Goal: Information Seeking & Learning: Learn about a topic

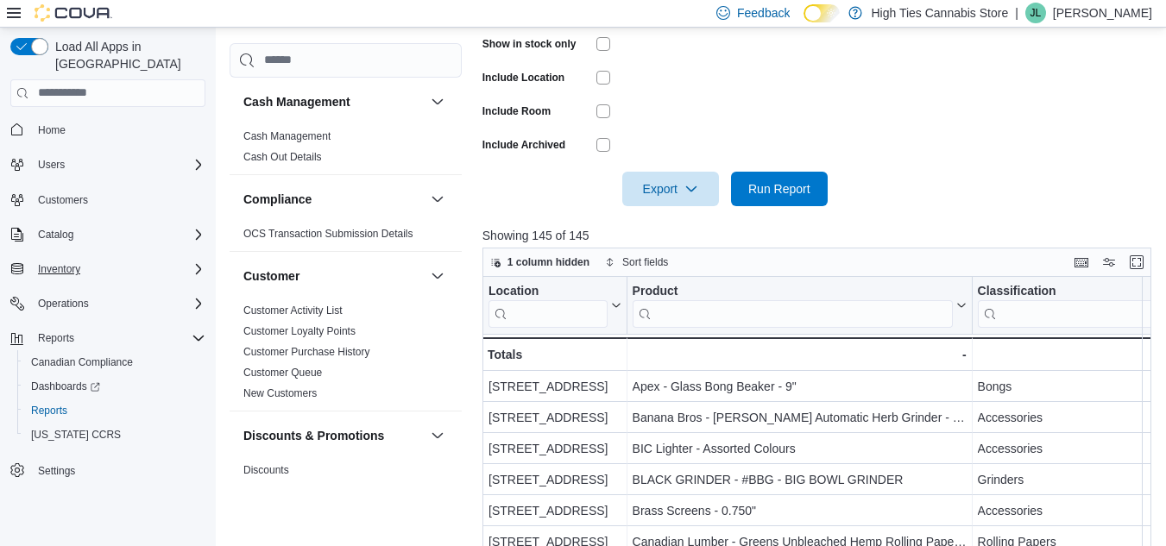
scroll to position [630, 0]
click at [120, 259] on div "Inventory" at bounding box center [118, 269] width 174 height 21
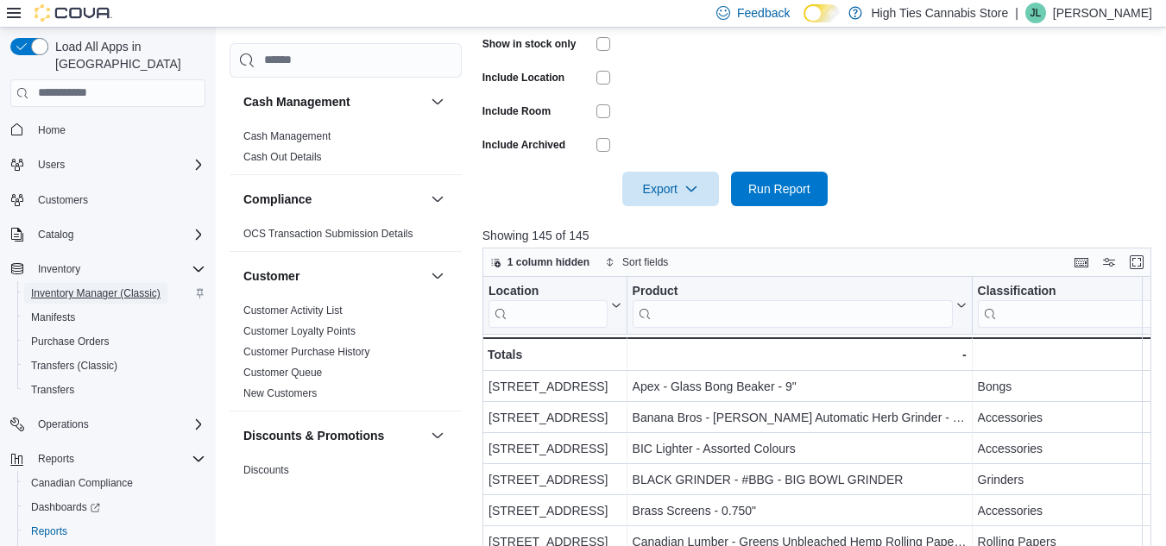
click at [97, 286] on span "Inventory Manager (Classic)" at bounding box center [95, 293] width 129 height 14
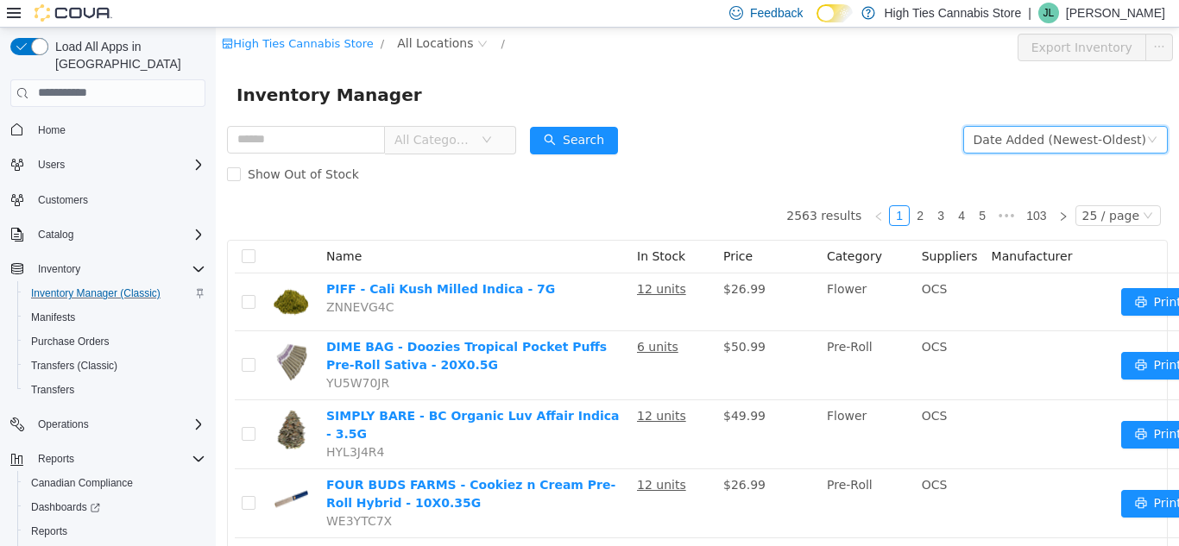
click at [1023, 143] on div "Date Added (Newest-Oldest)" at bounding box center [1059, 139] width 173 height 26
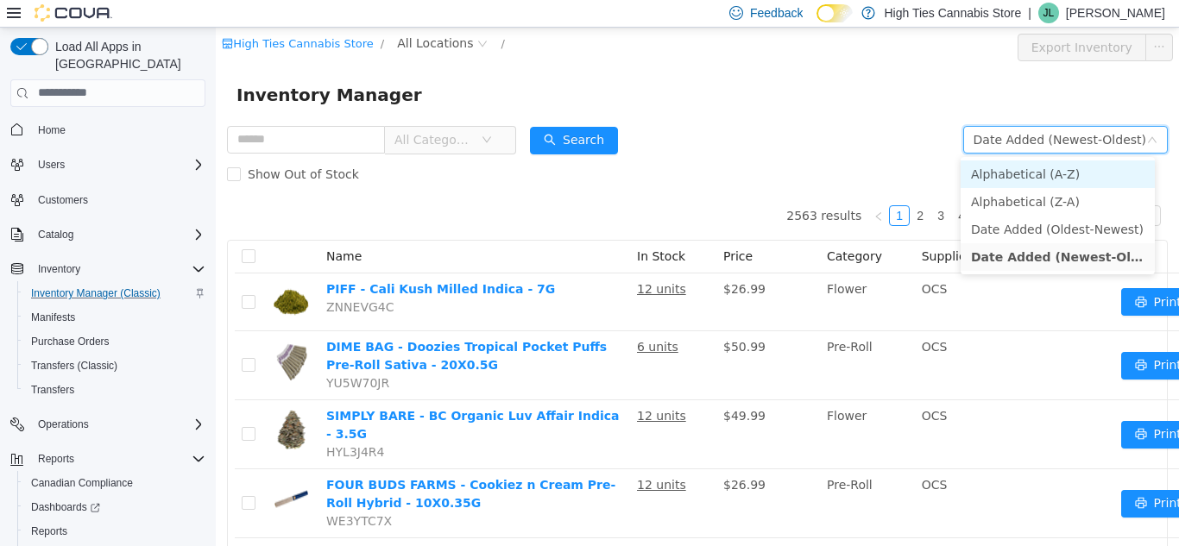
click at [1007, 172] on li "Alphabetical (A-Z)" at bounding box center [1057, 174] width 194 height 28
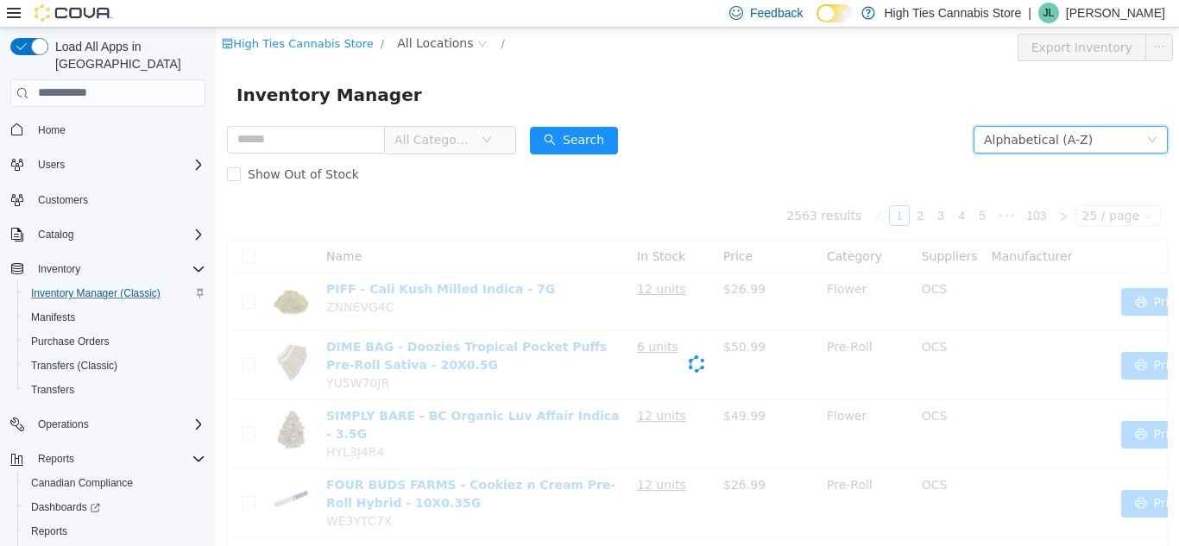
click at [468, 146] on span "All Categories" at bounding box center [433, 138] width 79 height 17
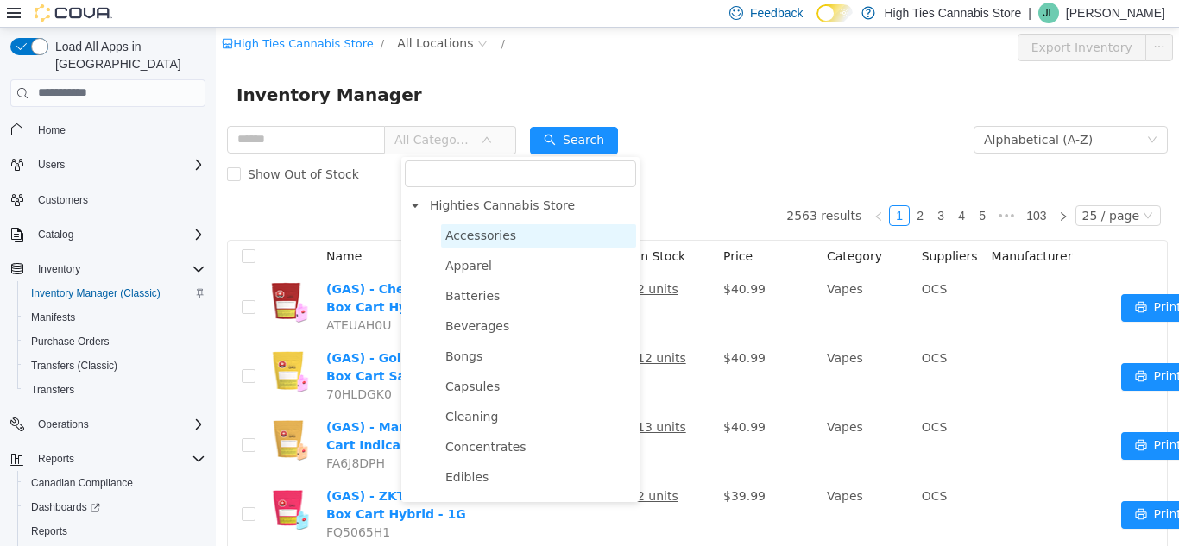
click at [501, 236] on span "Accessories" at bounding box center [480, 235] width 71 height 14
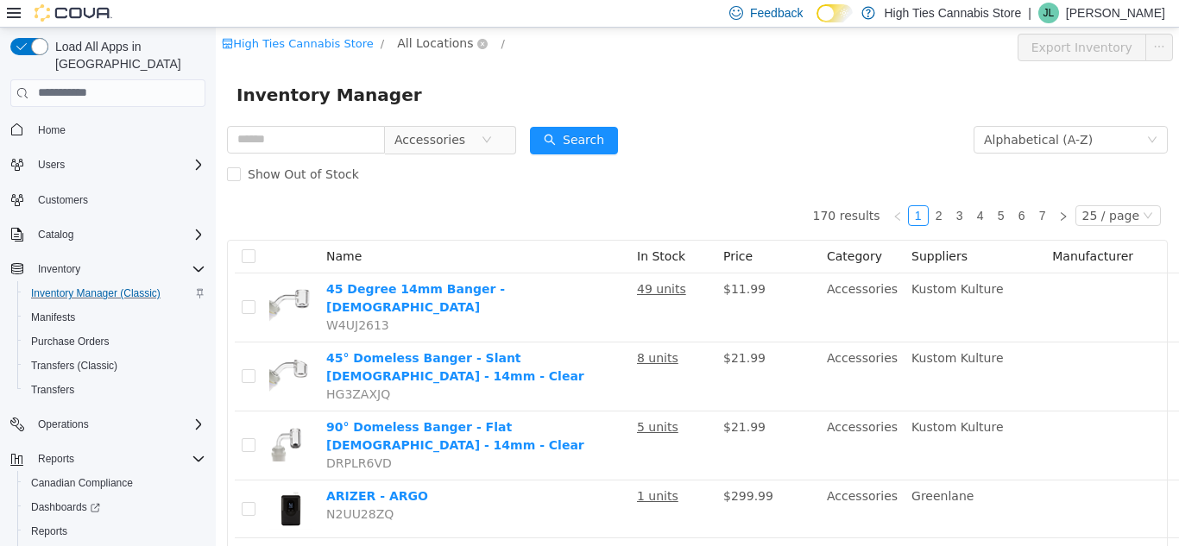
click at [424, 41] on span "All Locations" at bounding box center [435, 42] width 76 height 19
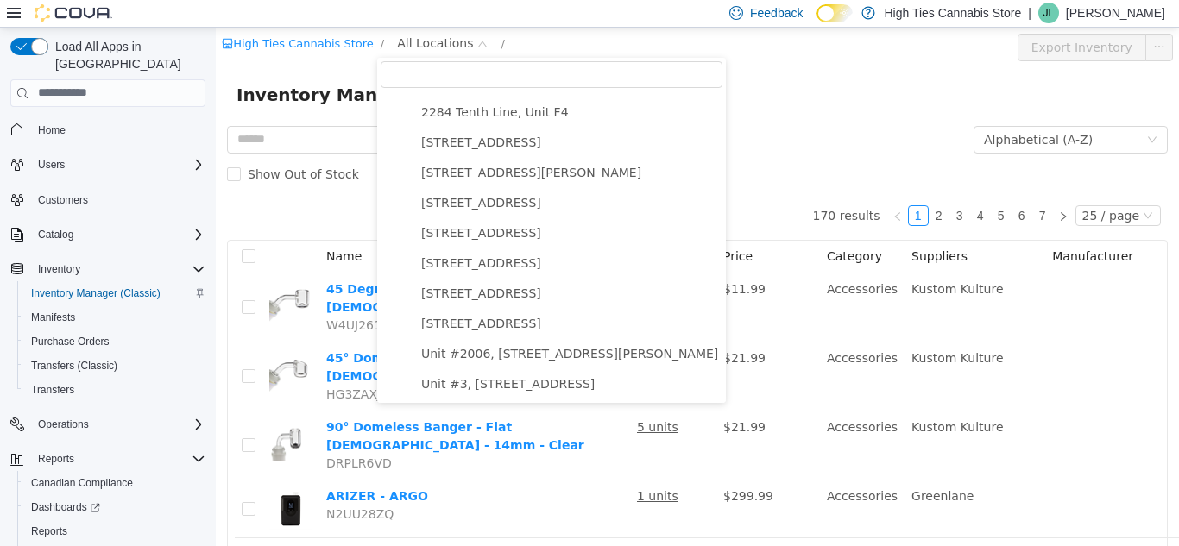
scroll to position [274, 0]
click at [478, 324] on span "[STREET_ADDRESS]" at bounding box center [481, 323] width 120 height 14
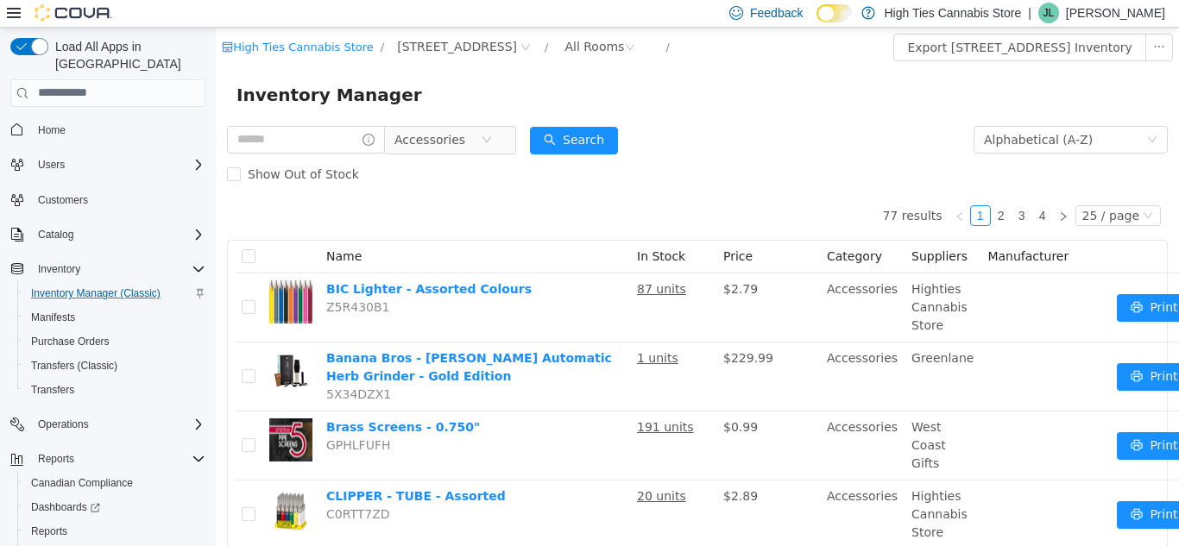
click at [1087, 225] on div "25 / page" at bounding box center [1117, 214] width 85 height 21
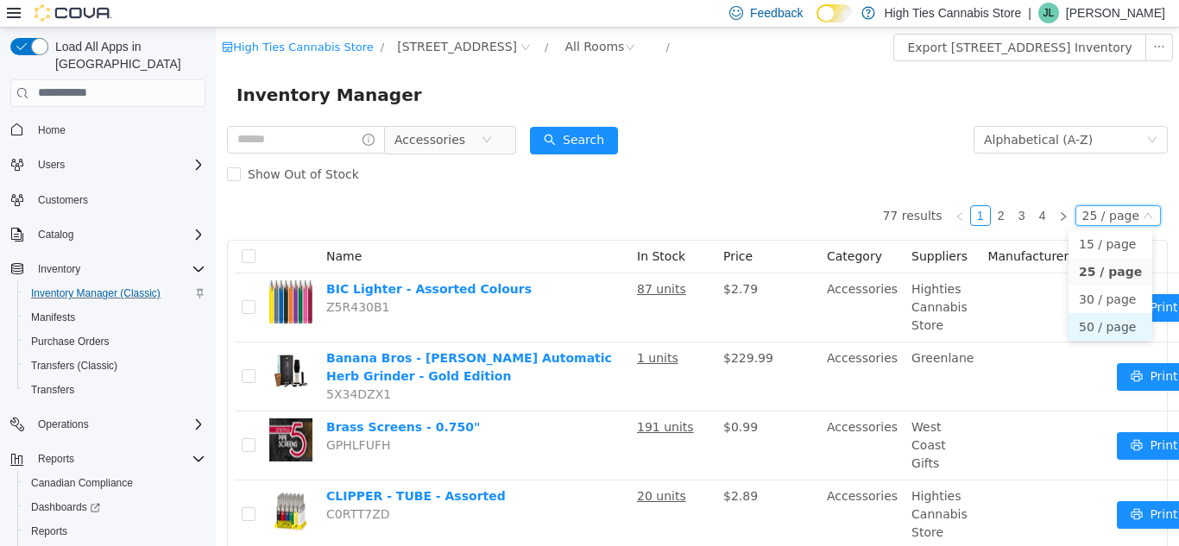
click at [1089, 317] on li "50 / page" at bounding box center [1110, 326] width 84 height 28
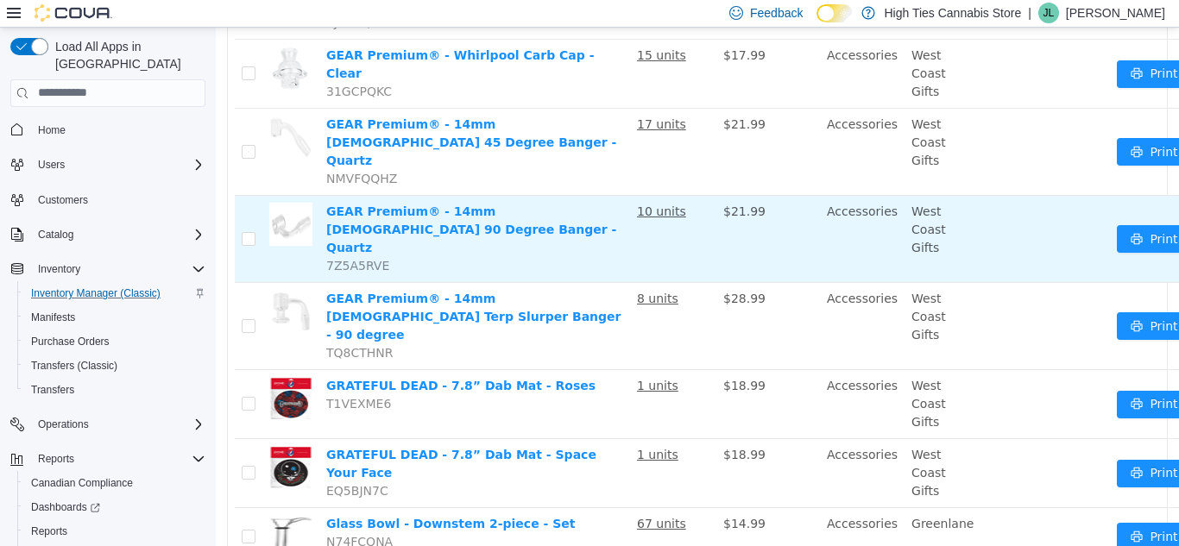
scroll to position [1924, 0]
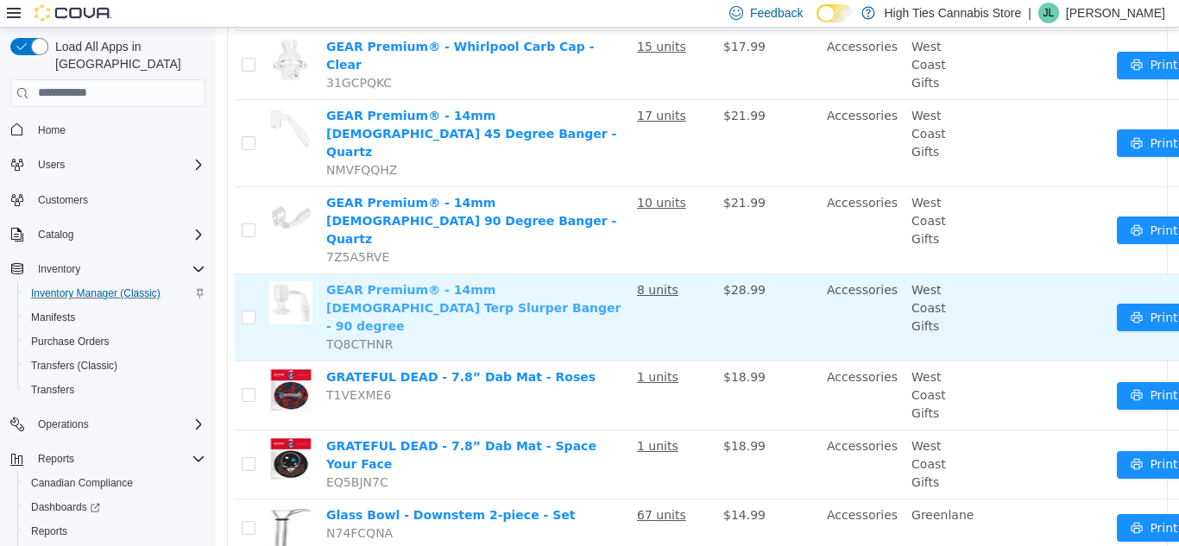
click at [493, 282] on link "GEAR Premium® - 14mm [DEMOGRAPHIC_DATA] Terp Slurper Banger - 90 degree" at bounding box center [473, 307] width 294 height 50
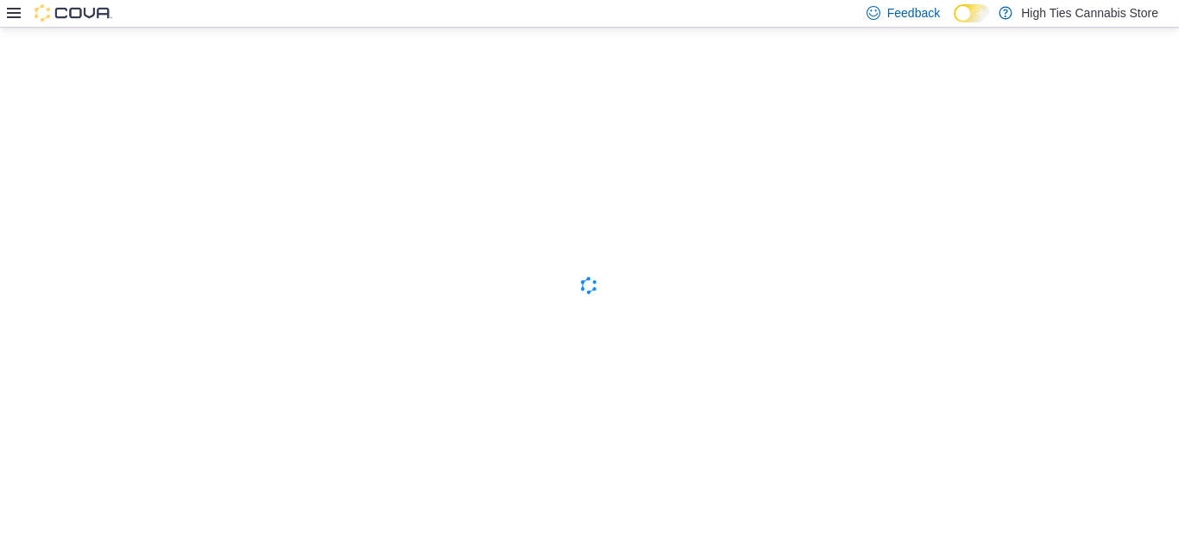
drag, startPoint x: 554, startPoint y: 165, endPoint x: 340, endPoint y: 162, distance: 214.0
click at [338, 165] on div "Cova-Icon" at bounding box center [589, 286] width 1179 height 519
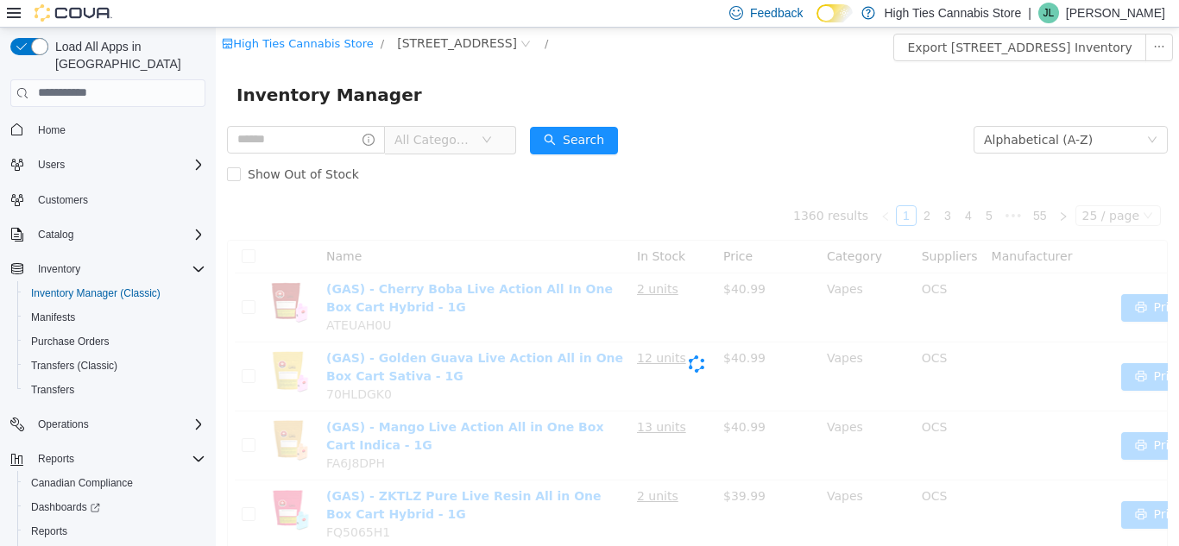
click at [463, 119] on div "Inventory Manager" at bounding box center [697, 93] width 963 height 55
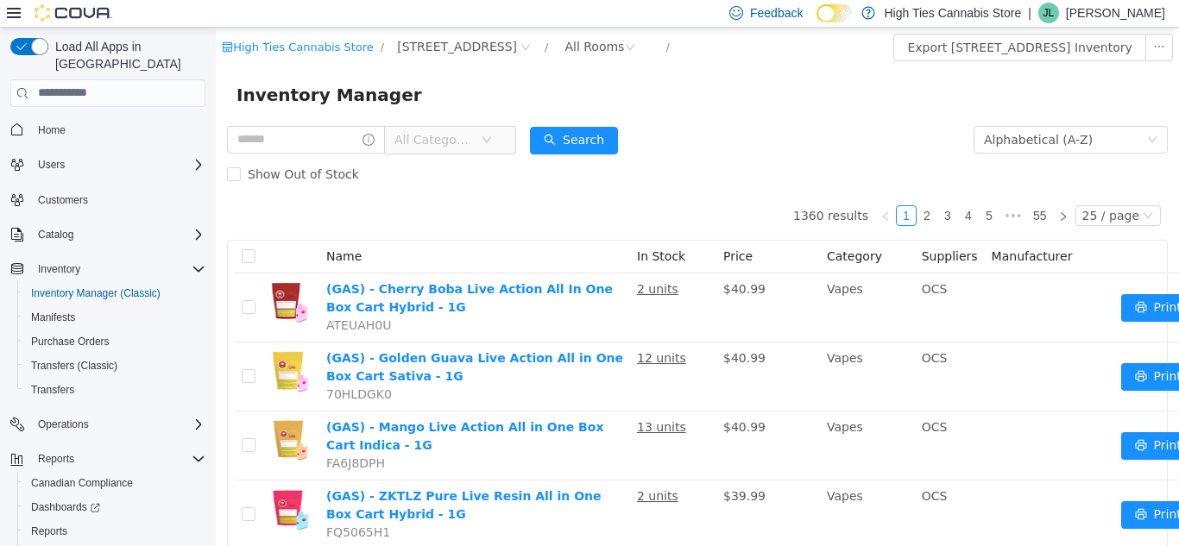
click at [470, 131] on span "All Categories" at bounding box center [433, 138] width 79 height 17
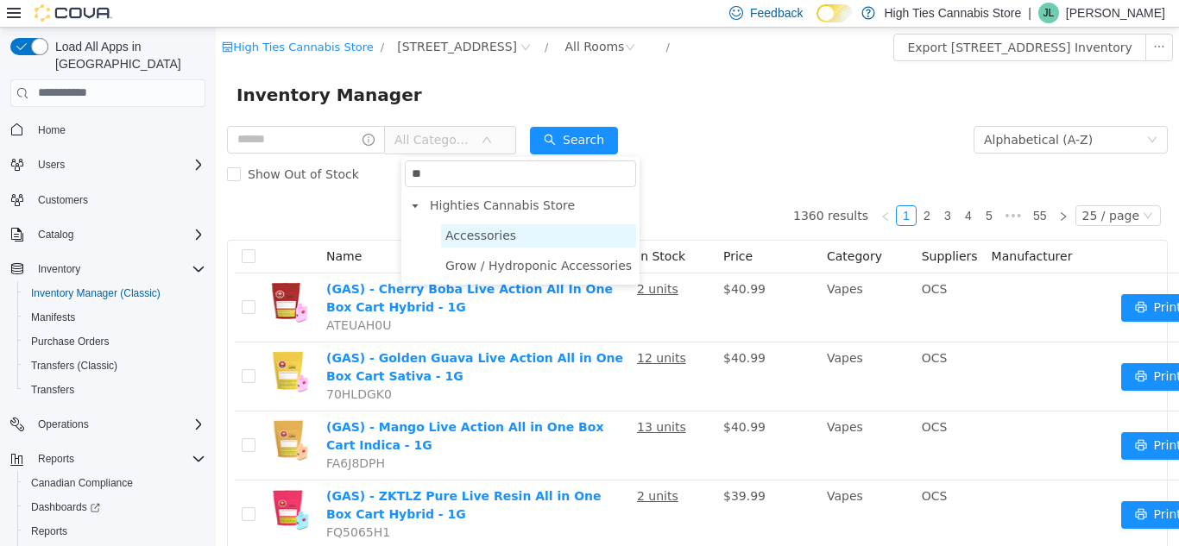
type input "**"
click at [494, 238] on span "Accessories" at bounding box center [480, 235] width 71 height 14
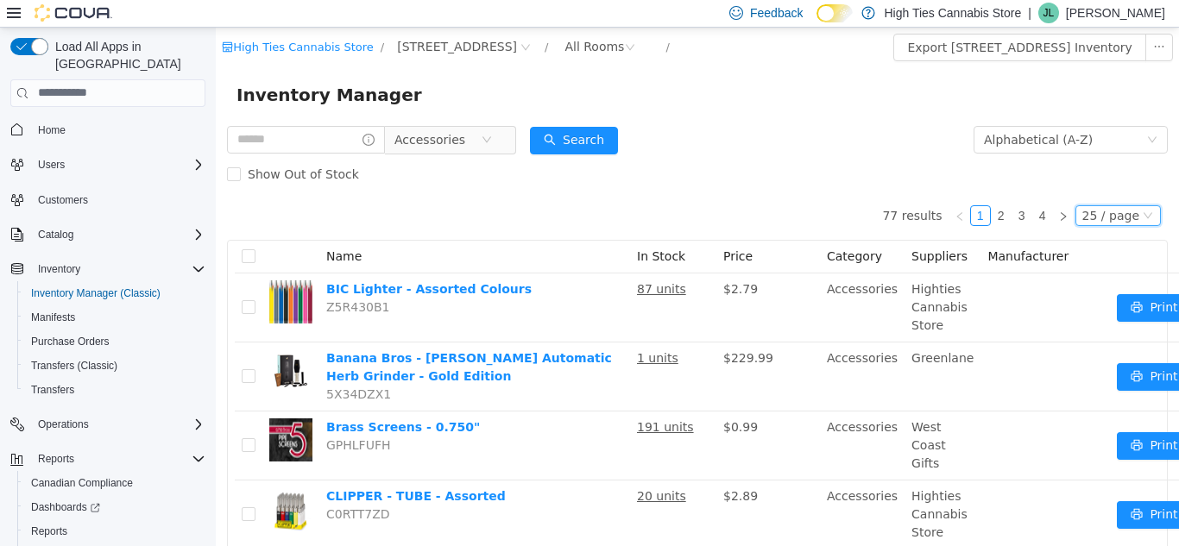
click at [1085, 211] on div "25 / page" at bounding box center [1110, 214] width 57 height 19
click at [1110, 317] on li "50 / page" at bounding box center [1110, 326] width 84 height 28
click at [453, 114] on div "Inventory Manager" at bounding box center [697, 93] width 963 height 55
click at [461, 133] on span "Accessories" at bounding box center [429, 139] width 71 height 26
click at [498, 192] on div "Highties Cannabis Store" at bounding box center [491, 186] width 181 height 60
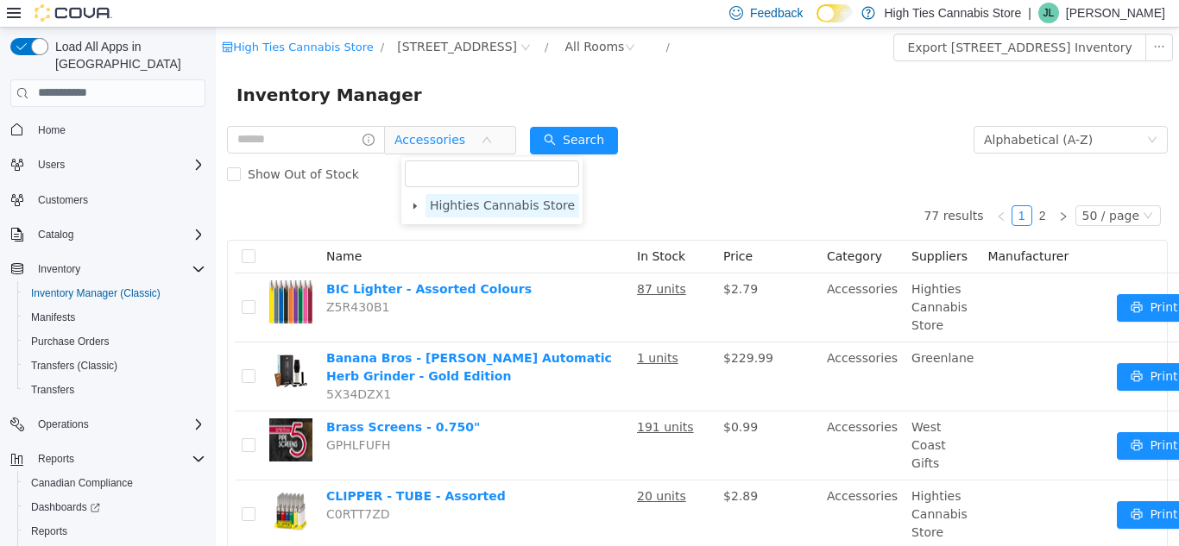
click at [505, 200] on span "Highties Cannabis Store" at bounding box center [502, 205] width 145 height 14
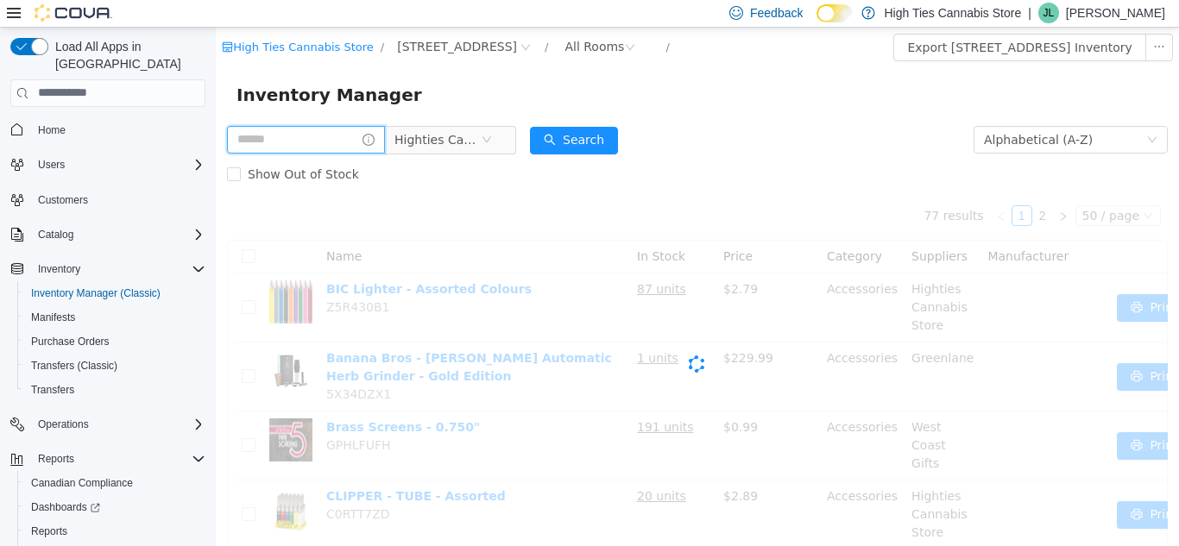
click at [305, 149] on input "text" at bounding box center [306, 139] width 158 height 28
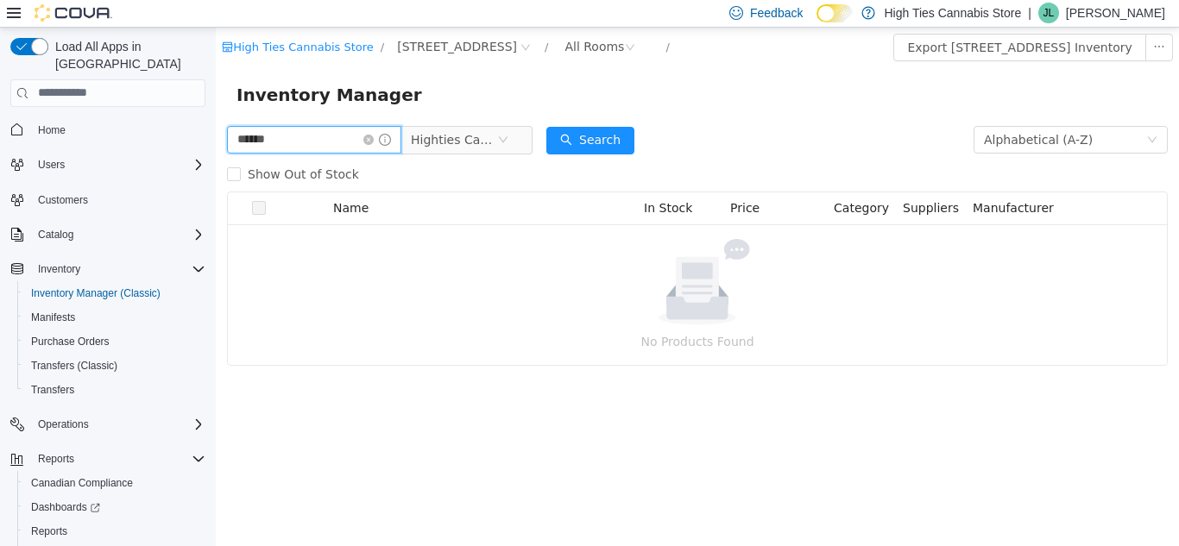
drag, startPoint x: 305, startPoint y: 149, endPoint x: 156, endPoint y: 128, distance: 150.8
click at [216, 128] on html "High Ties Cannabis Store / [STREET_ADDRESS] / All Rooms / Export [STREET_ADDRES…" at bounding box center [697, 286] width 963 height 519
type input "******"
click at [374, 135] on icon "icon: close-circle" at bounding box center [368, 139] width 10 height 10
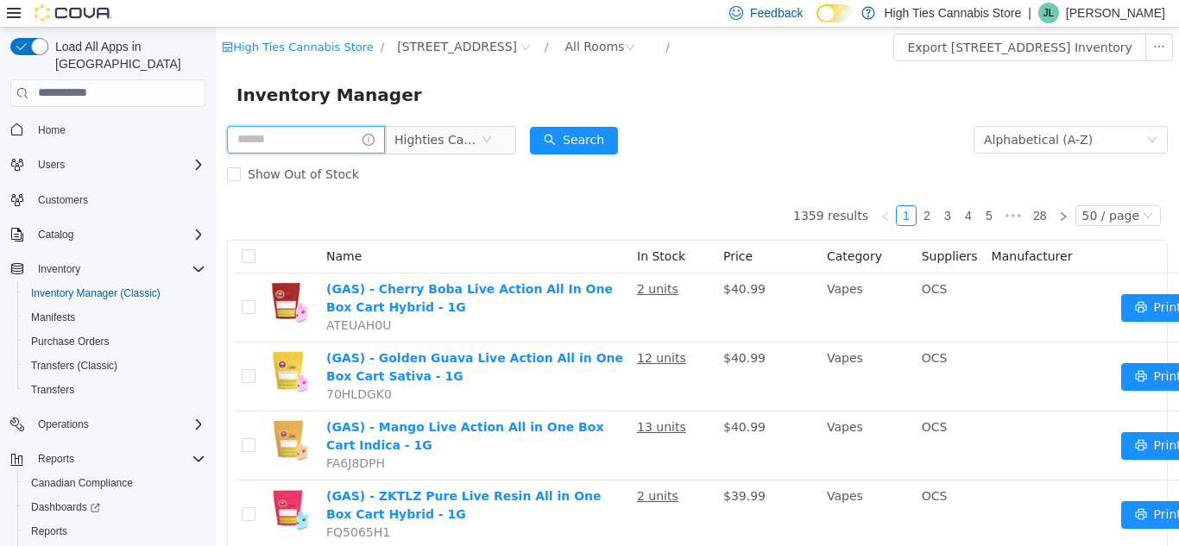
drag, startPoint x: 280, startPoint y: 154, endPoint x: 274, endPoint y: 141, distance: 13.5
click at [274, 141] on div "Highties Cannabis Store" at bounding box center [371, 139] width 289 height 35
type input "*****"
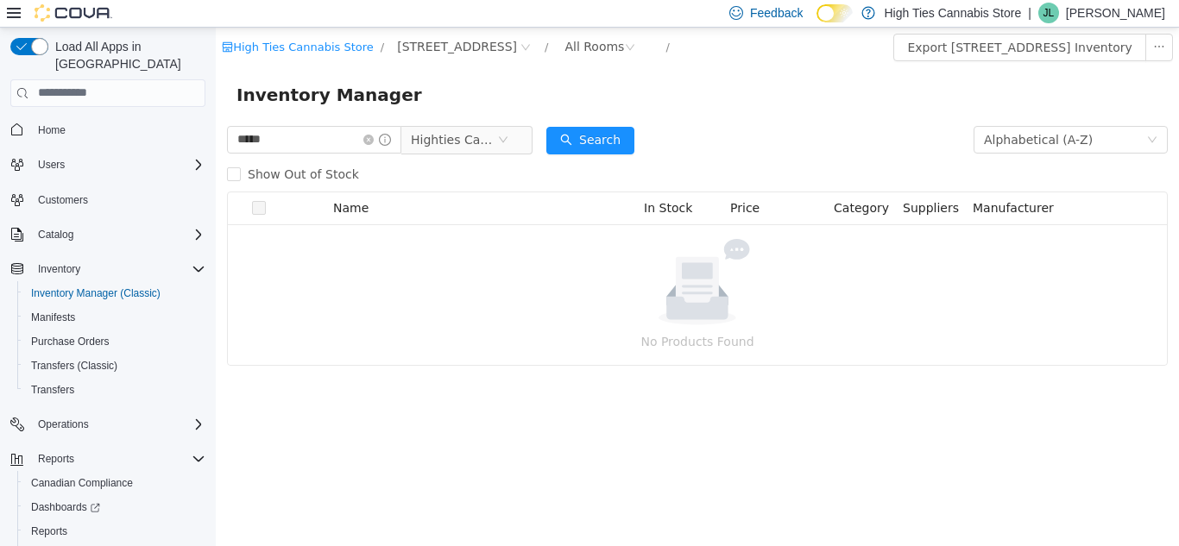
click at [468, 159] on div "Show Out of Stock" at bounding box center [697, 173] width 940 height 35
click at [458, 149] on span "Highties Cannabis Store" at bounding box center [454, 139] width 86 height 26
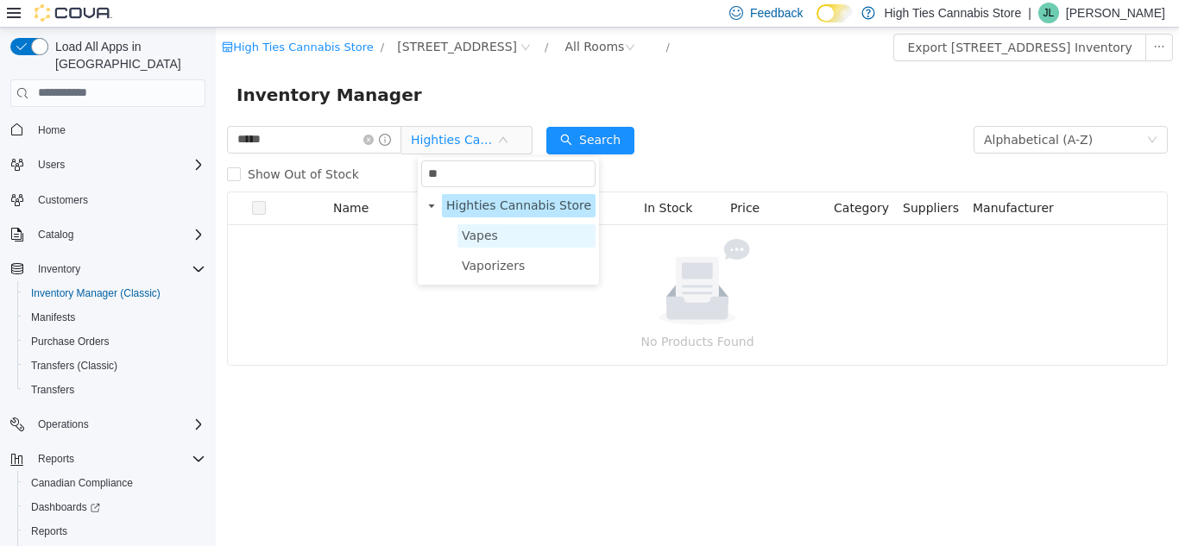
type input "**"
click at [542, 240] on span "Vapes" at bounding box center [526, 234] width 138 height 23
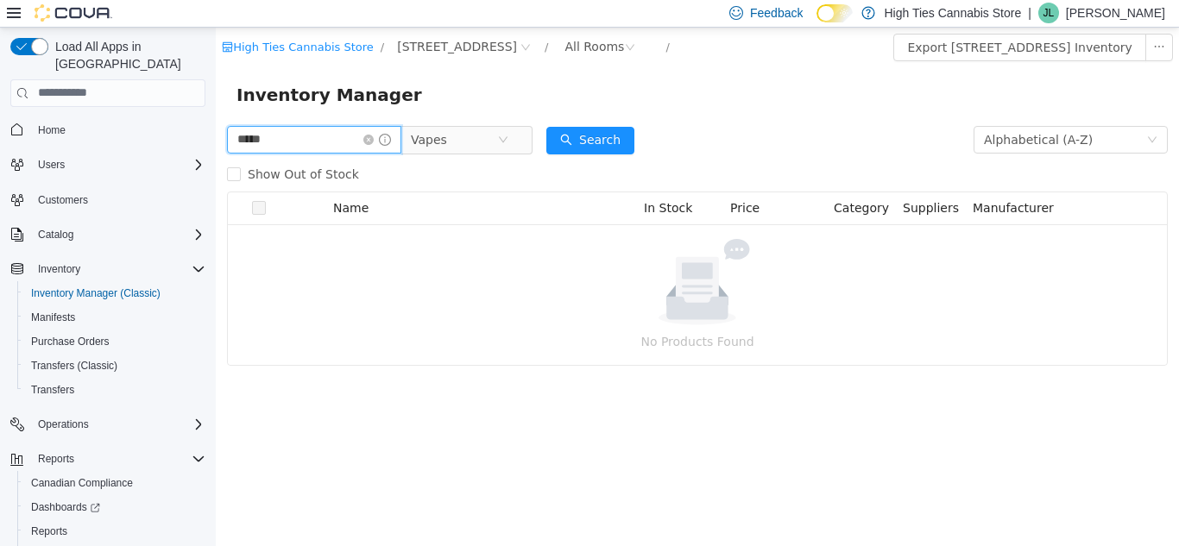
click at [320, 132] on input "*****" at bounding box center [314, 139] width 174 height 28
type input "*"
click at [320, 132] on input "text" at bounding box center [314, 139] width 174 height 28
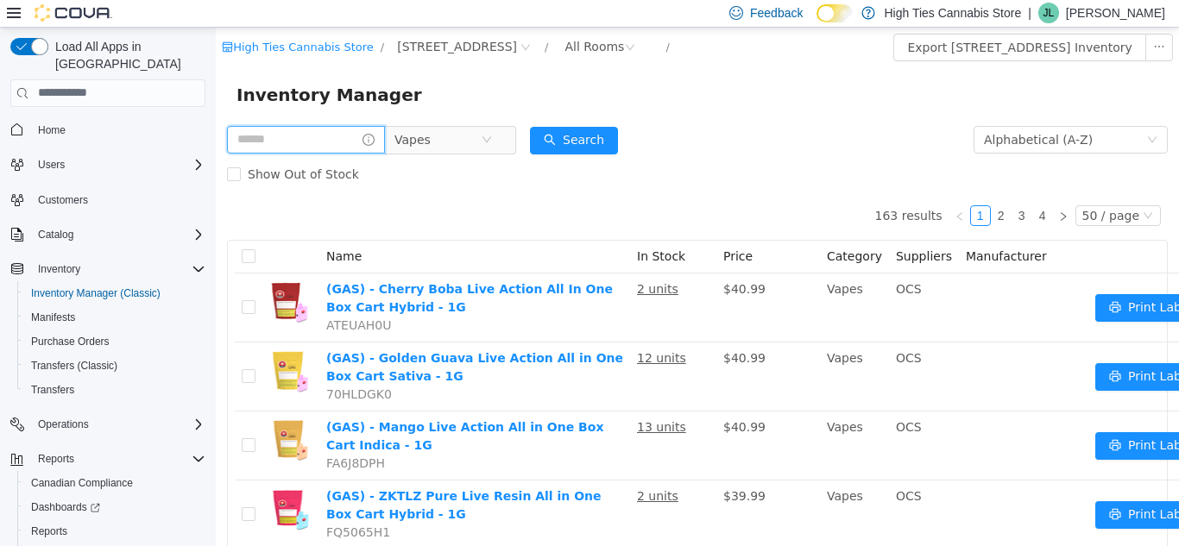
click at [320, 133] on input "text" at bounding box center [306, 139] width 158 height 28
click at [319, 135] on input "text" at bounding box center [306, 139] width 158 height 28
click at [300, 156] on label "Show Out of Stock" at bounding box center [296, 173] width 139 height 35
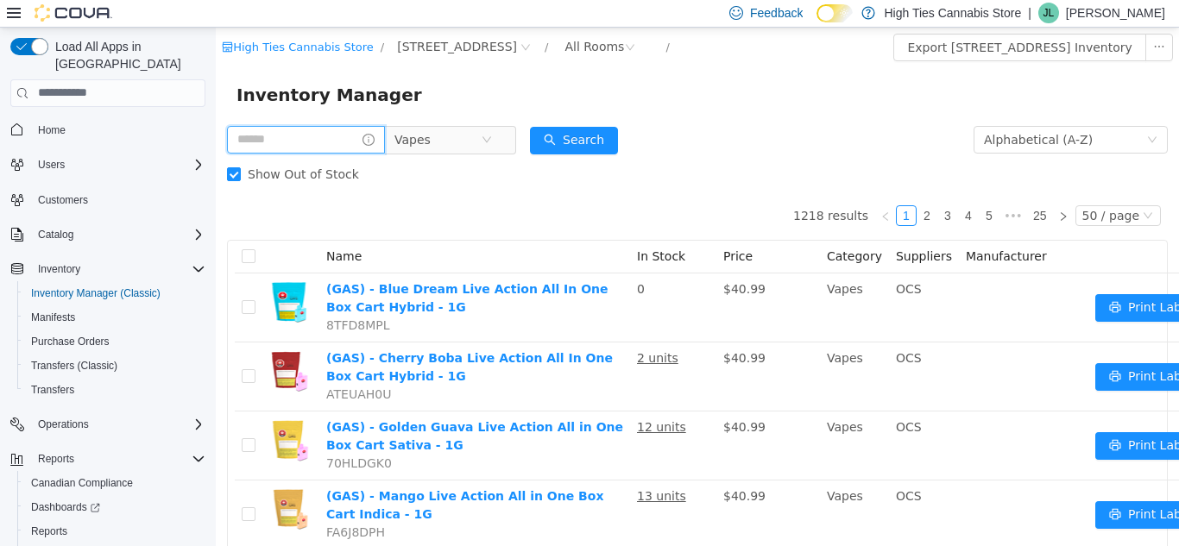
click at [280, 135] on input "text" at bounding box center [306, 139] width 158 height 28
type input "****"
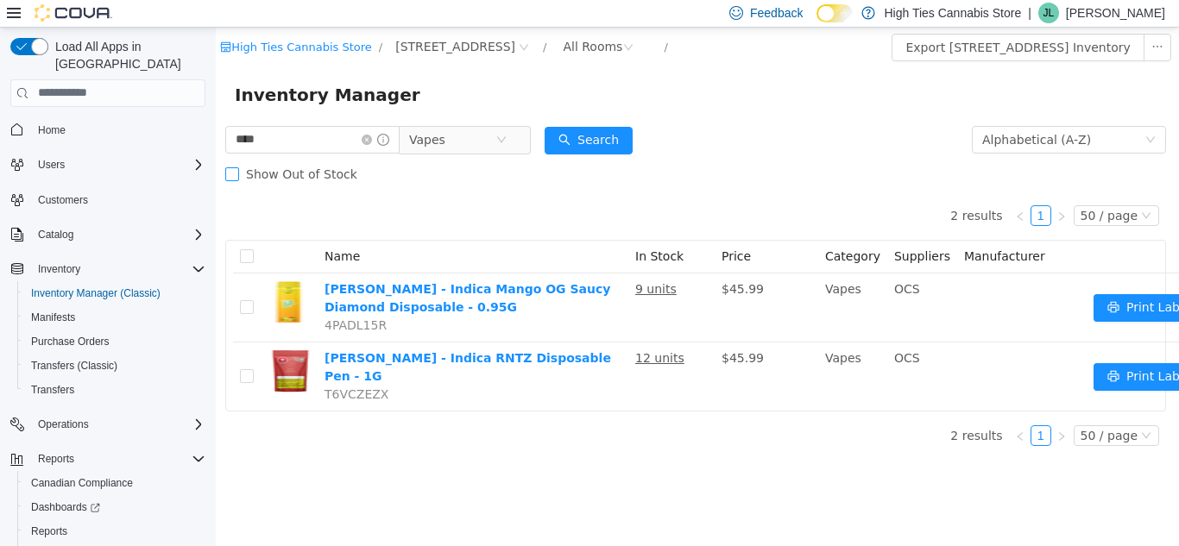
scroll to position [13, 1]
click at [377, 128] on input "****" at bounding box center [313, 139] width 174 height 28
click at [373, 134] on icon "icon: close-circle" at bounding box center [367, 139] width 10 height 10
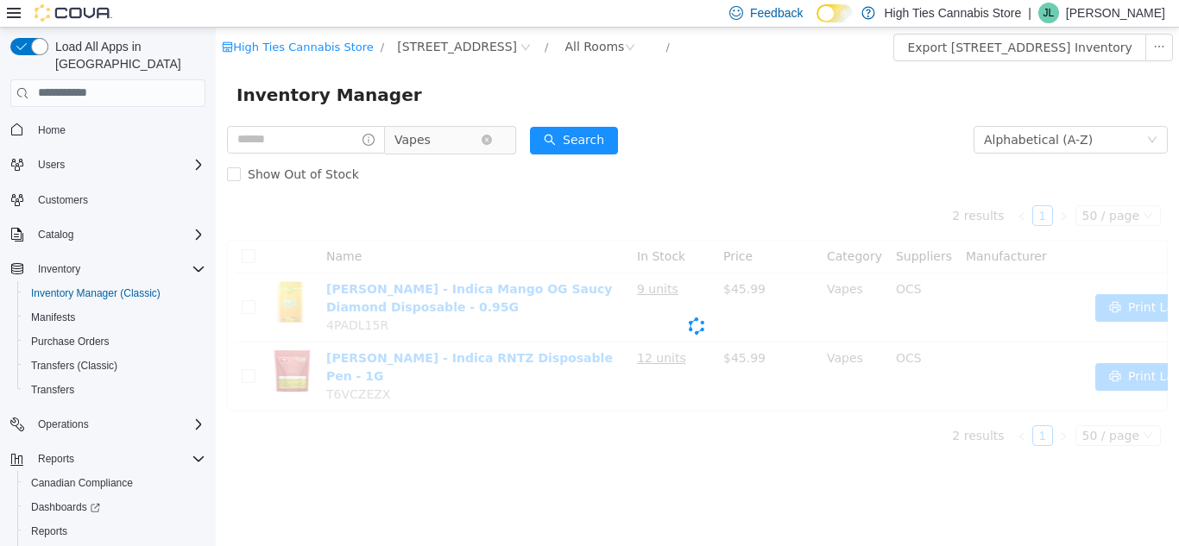
click at [425, 145] on span "Vapes" at bounding box center [412, 139] width 36 height 26
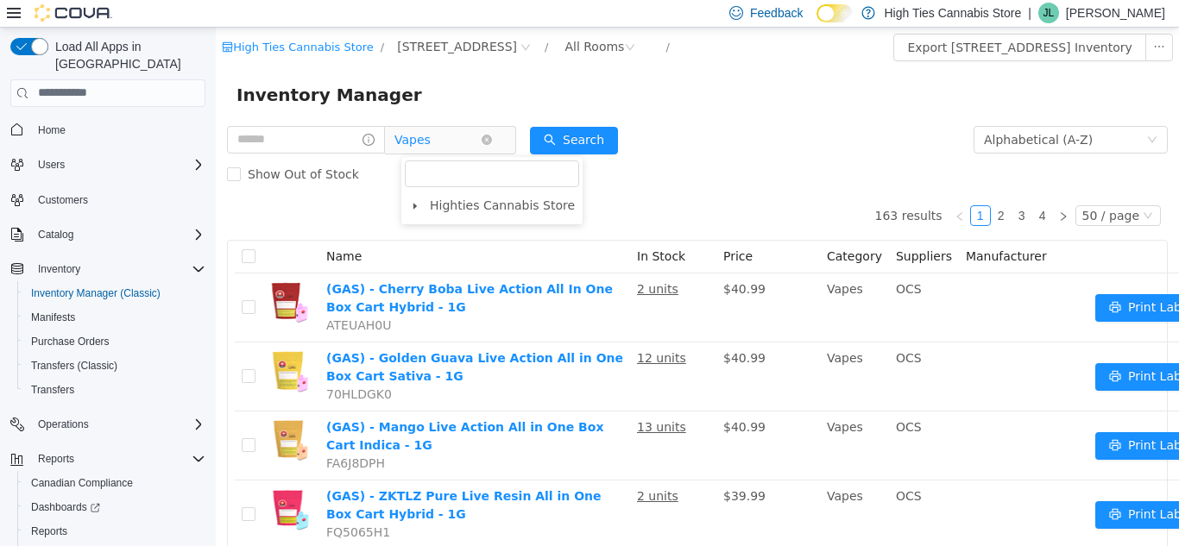
click at [449, 145] on span "Vapes" at bounding box center [437, 139] width 86 height 26
click at [448, 179] on div "Show Out of Stock" at bounding box center [697, 173] width 940 height 35
click at [428, 151] on span "Vapes" at bounding box center [412, 139] width 36 height 26
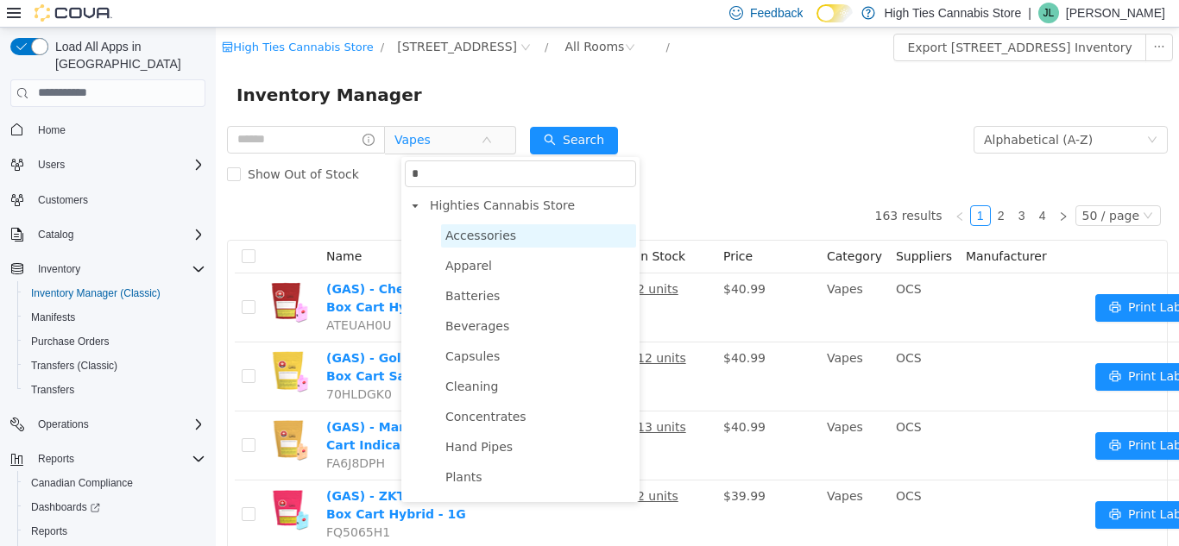
type input "*"
click at [476, 236] on span "Accessories" at bounding box center [480, 235] width 71 height 14
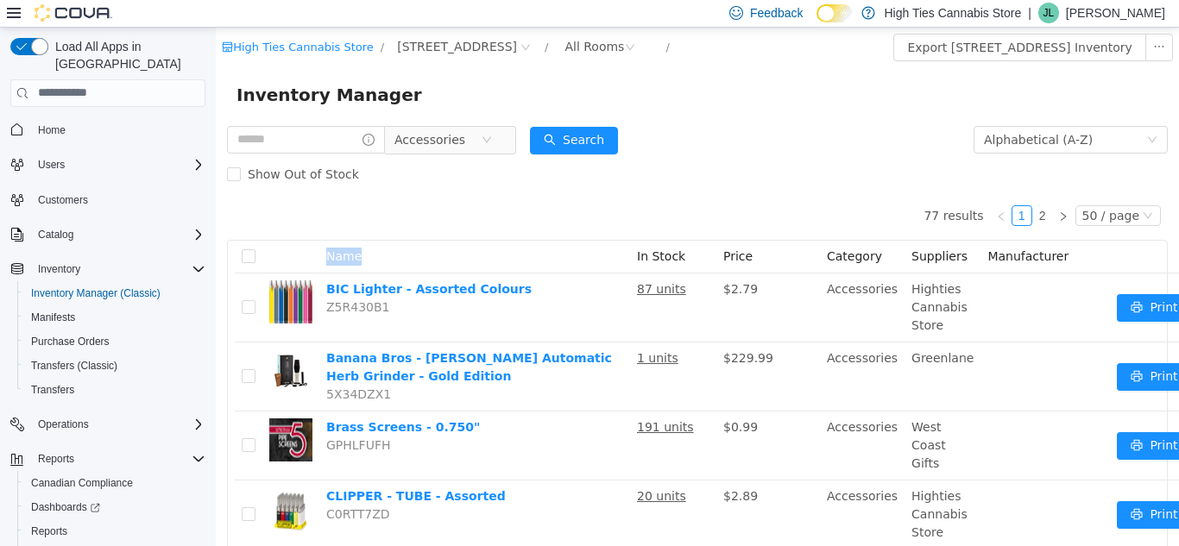
drag, startPoint x: 603, startPoint y: 242, endPoint x: 374, endPoint y: 80, distance: 279.8
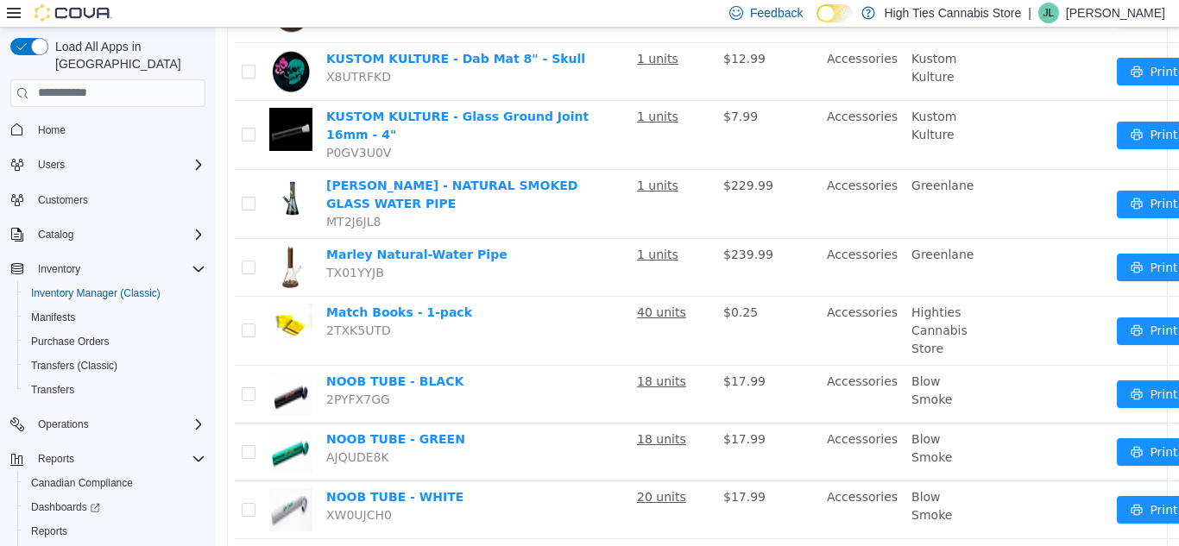
scroll to position [3106, 0]
drag, startPoint x: 1033, startPoint y: 507, endPoint x: 663, endPoint y: 294, distance: 426.4
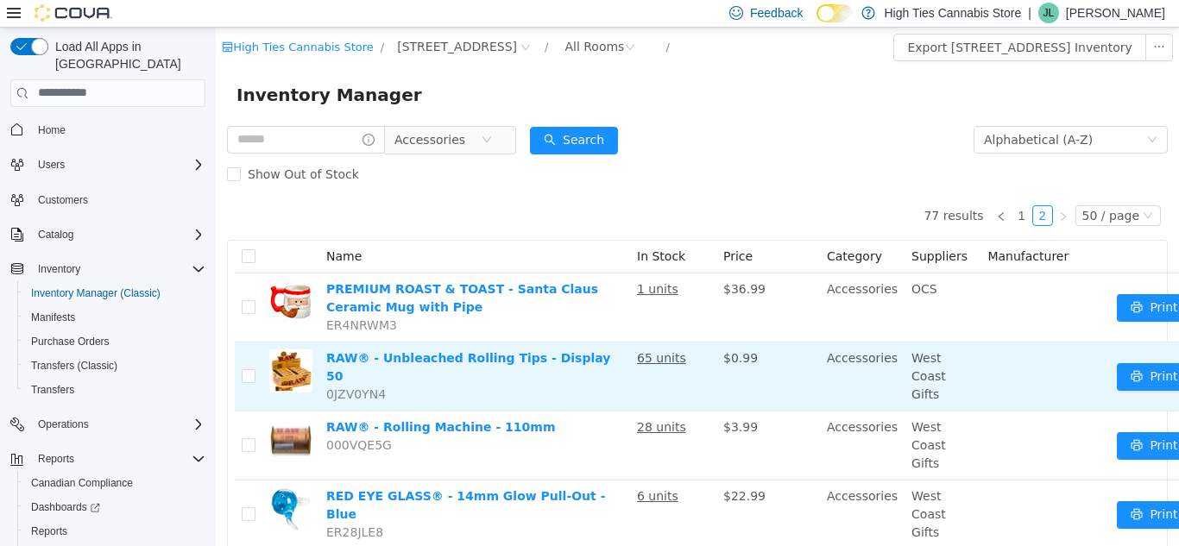
click at [547, 369] on td "RAW® - Unbleached Rolling Tips - Display 50 0JZV0YN4" at bounding box center [474, 376] width 311 height 69
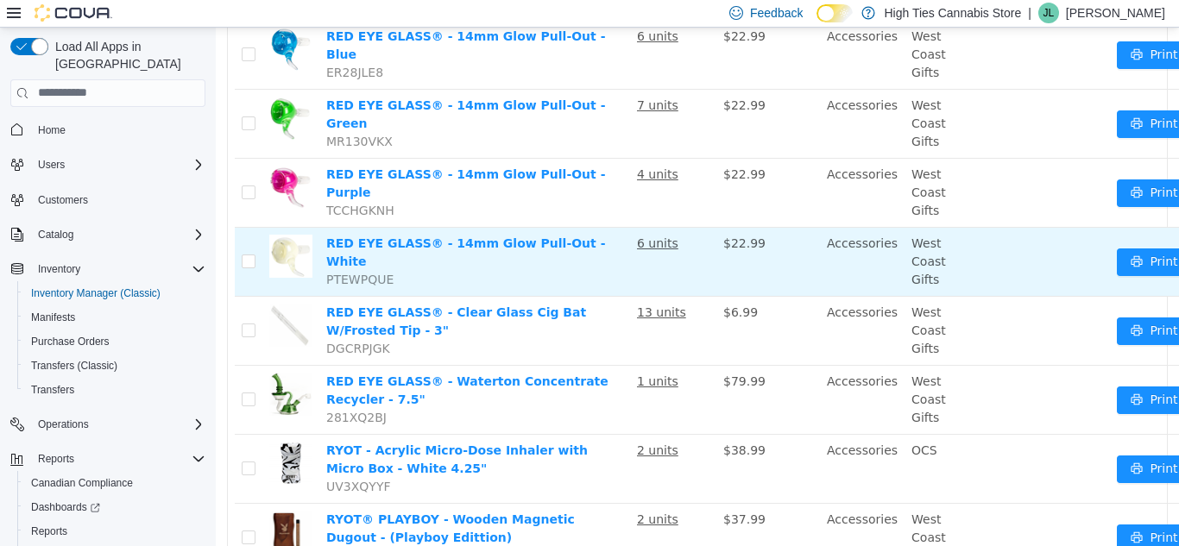
scroll to position [459, 0]
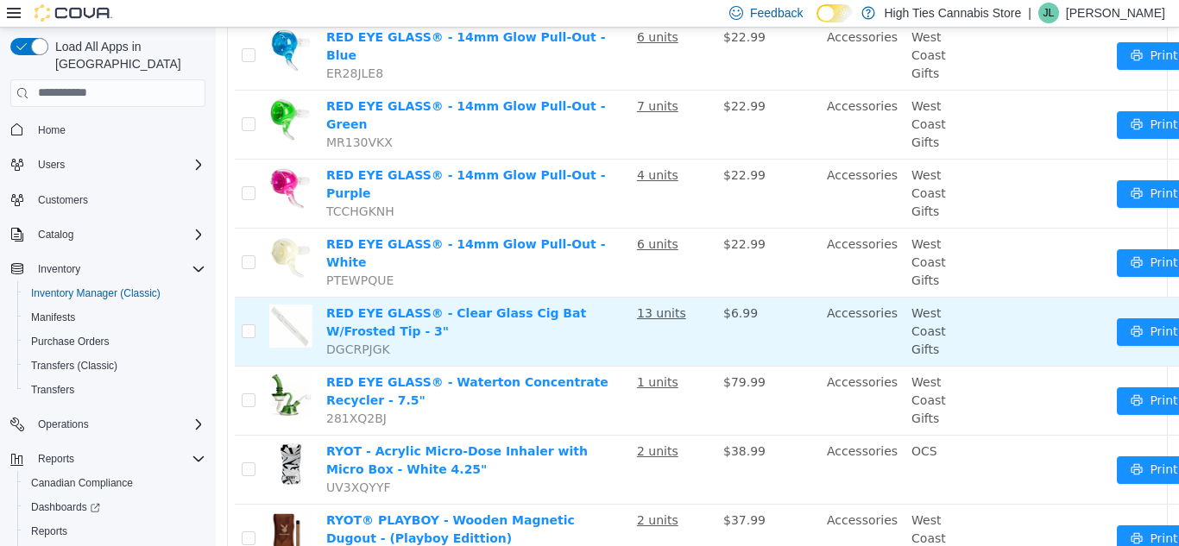
click at [635, 310] on td "13 units" at bounding box center [673, 331] width 86 height 69
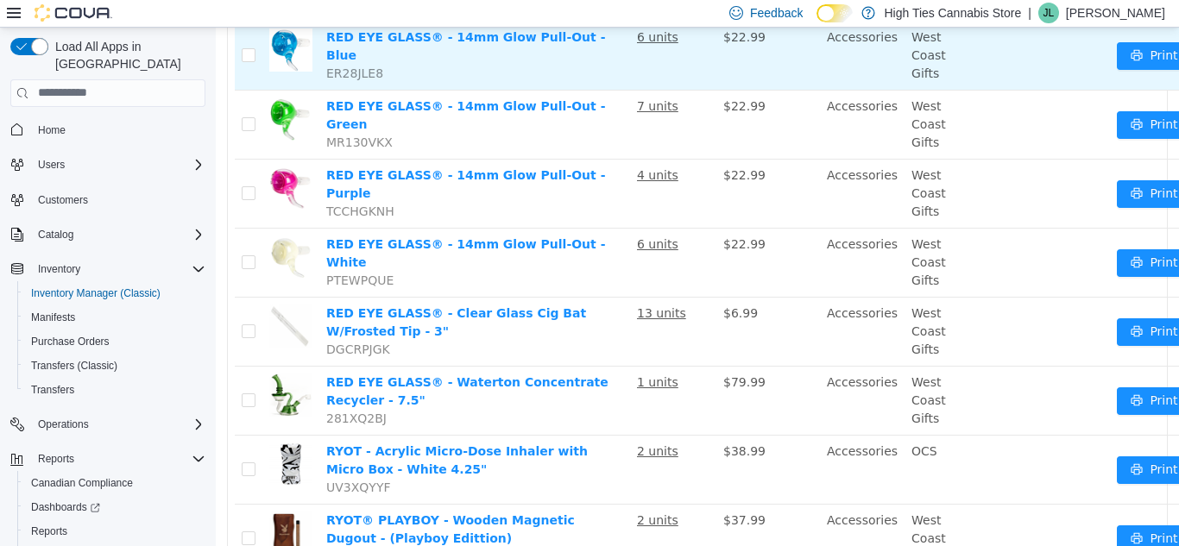
click at [330, 83] on td "RED EYE GLASS® - 14mm Glow Pull-Out - Blue ER28JLE8" at bounding box center [474, 55] width 311 height 69
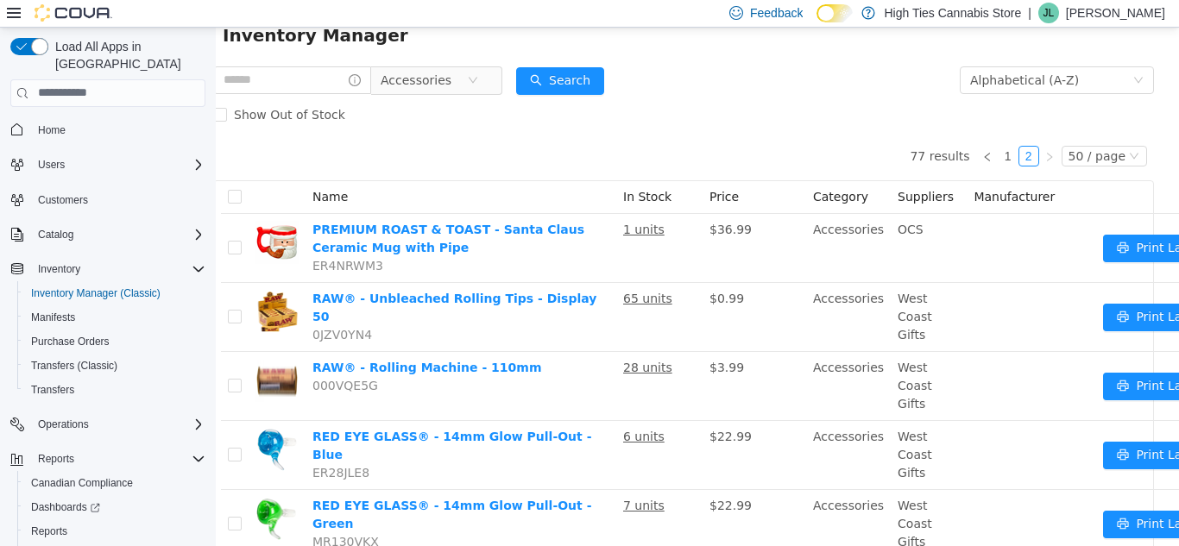
scroll to position [0, 14]
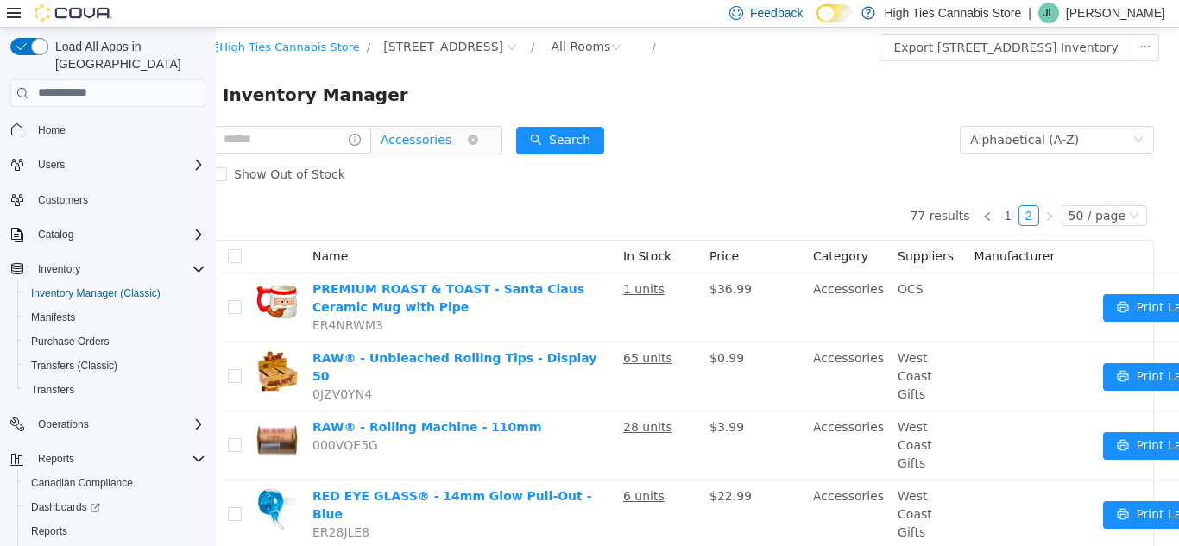
click at [458, 151] on span "Accessories" at bounding box center [423, 139] width 86 height 26
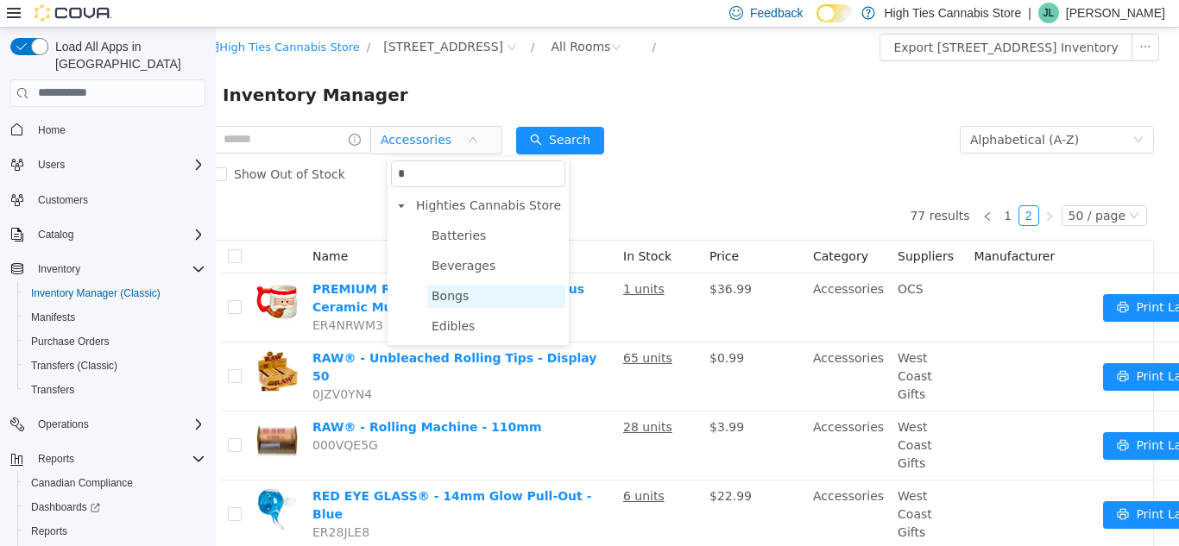
type input "*"
click at [472, 293] on span "Bongs" at bounding box center [496, 295] width 138 height 23
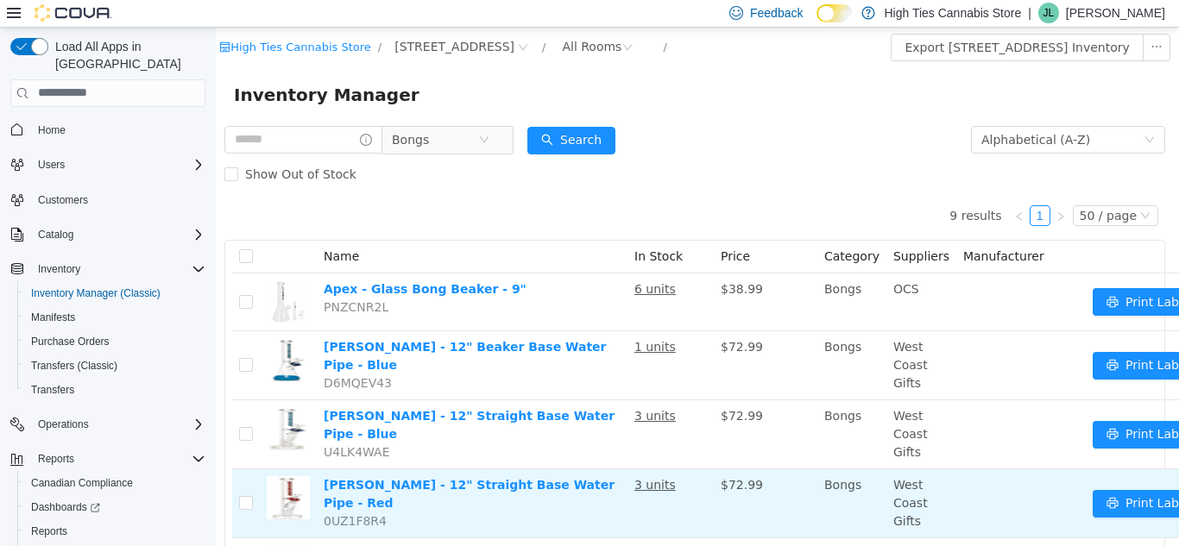
scroll to position [0, 8]
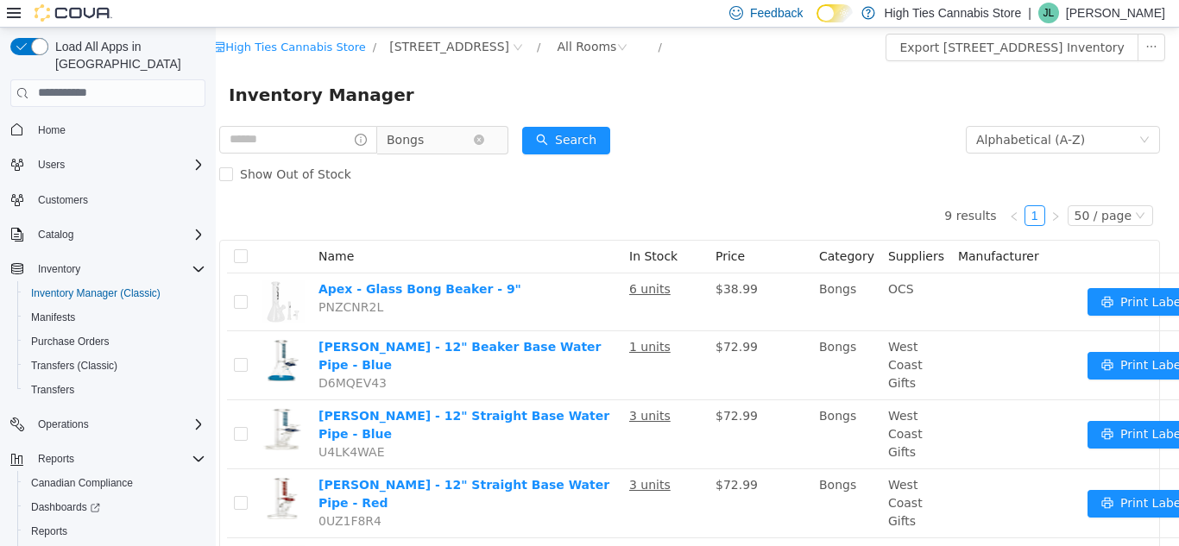
click at [424, 141] on span "Bongs" at bounding box center [405, 139] width 37 height 26
click at [475, 186] on span at bounding box center [483, 173] width 181 height 34
click at [450, 171] on input "*" at bounding box center [484, 173] width 174 height 27
type input "*"
type input "***"
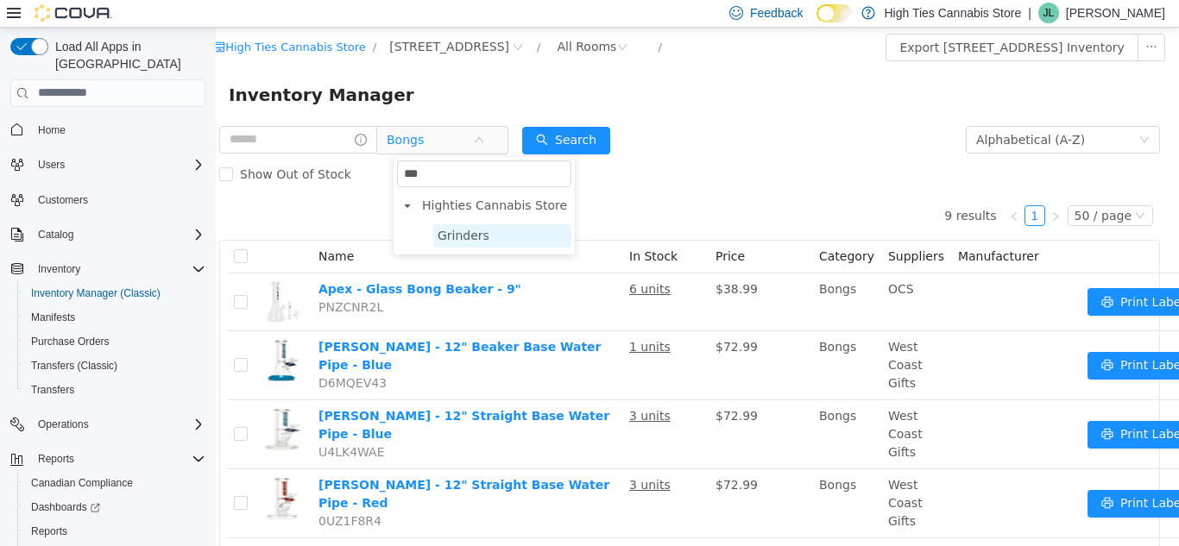
click at [456, 224] on span "Grinders" at bounding box center [502, 234] width 138 height 23
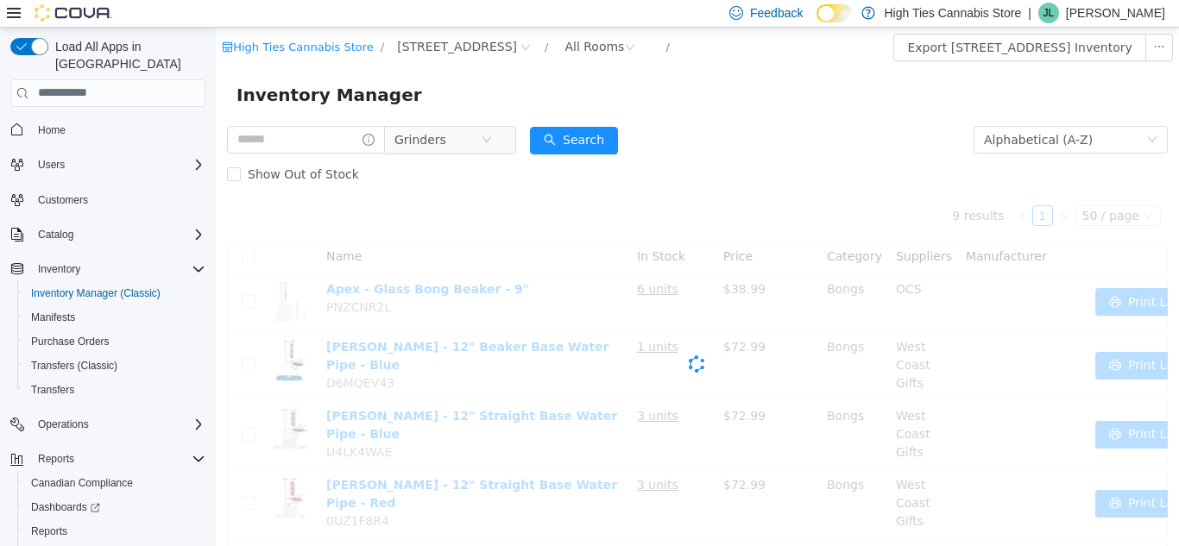
scroll to position [0, 0]
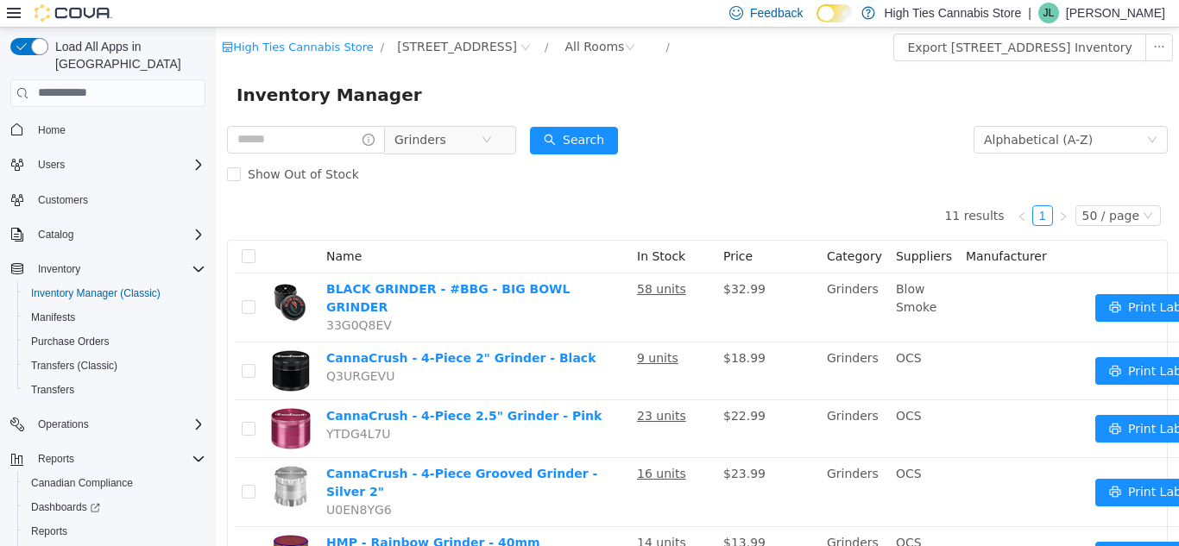
click at [670, 96] on div "Inventory Manager" at bounding box center [696, 94] width 921 height 28
click at [465, 147] on span "Grinders" at bounding box center [437, 139] width 86 height 26
type input "**"
click at [440, 229] on span at bounding box center [430, 235] width 21 height 21
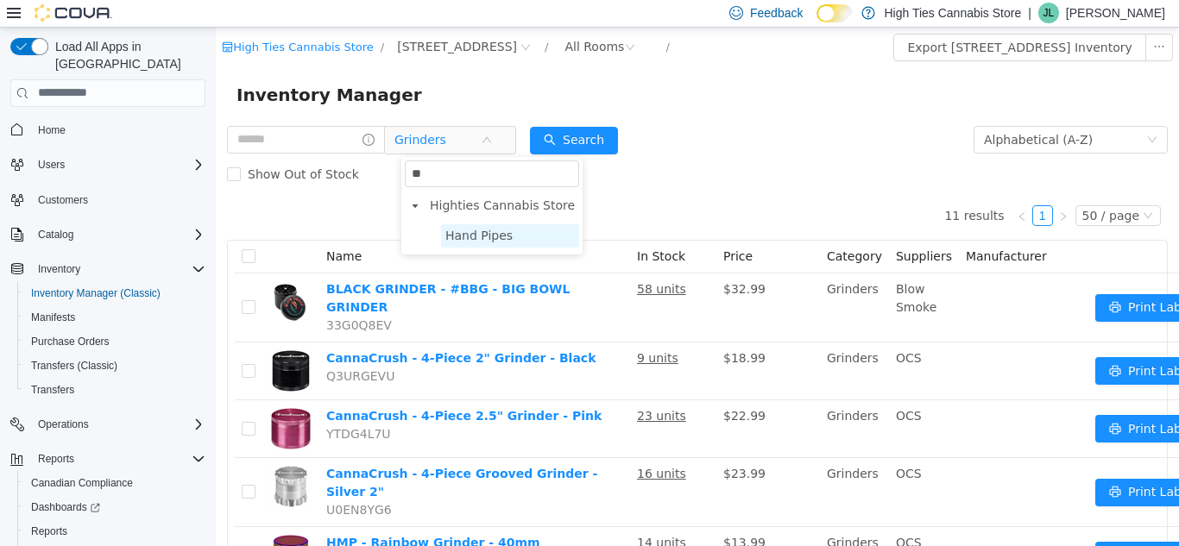
click at [459, 233] on span "Hand Pipes" at bounding box center [478, 235] width 67 height 14
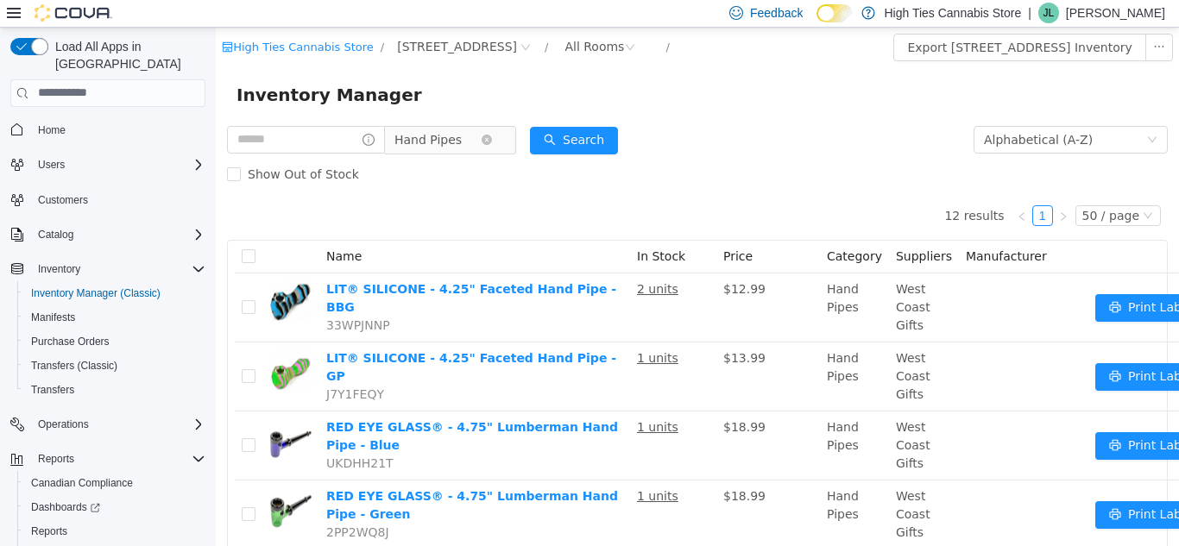
click at [453, 128] on span "Hand Pipes" at bounding box center [427, 139] width 67 height 26
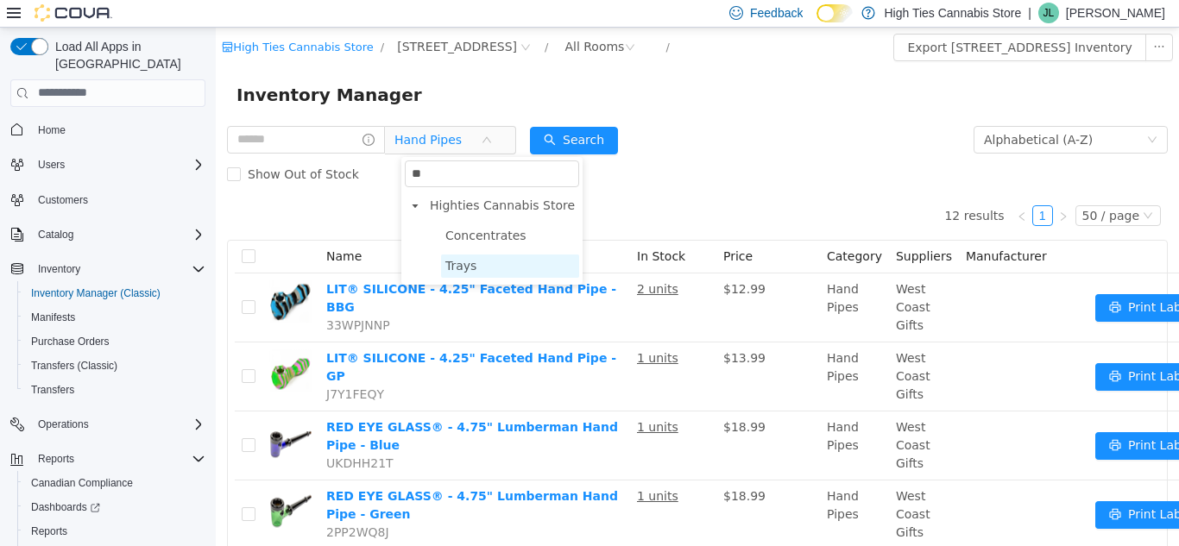
type input "**"
click at [497, 268] on span "Trays" at bounding box center [510, 265] width 138 height 23
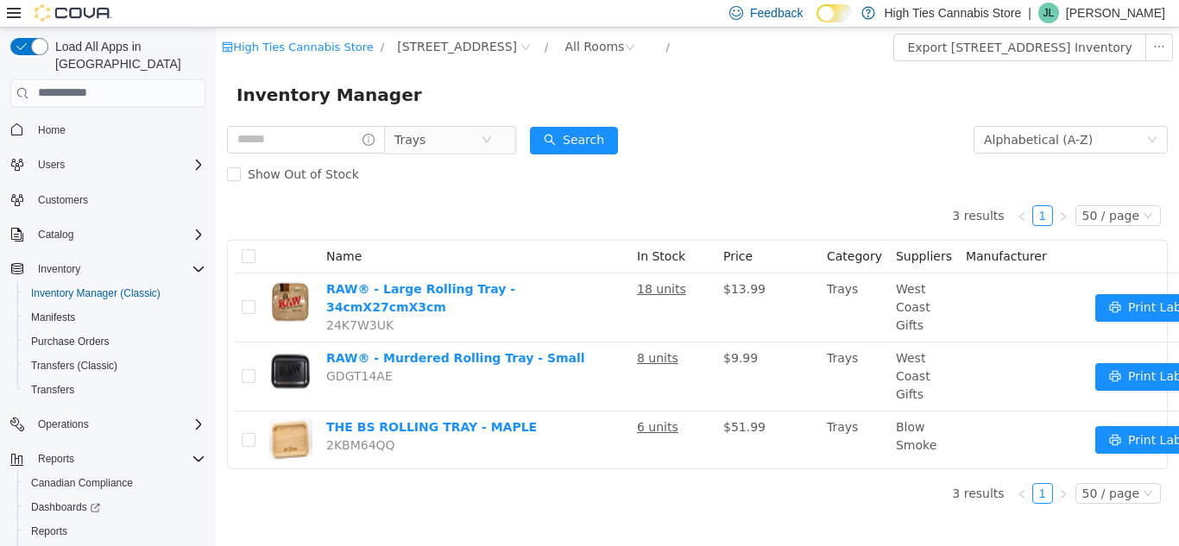
click at [689, 90] on div "Inventory Manager" at bounding box center [696, 94] width 921 height 28
click at [357, 123] on div "Trays" at bounding box center [371, 139] width 289 height 35
click at [425, 133] on span "Trays" at bounding box center [409, 139] width 31 height 26
type input "****"
click at [475, 277] on span "Rolling Papers" at bounding box center [510, 265] width 138 height 23
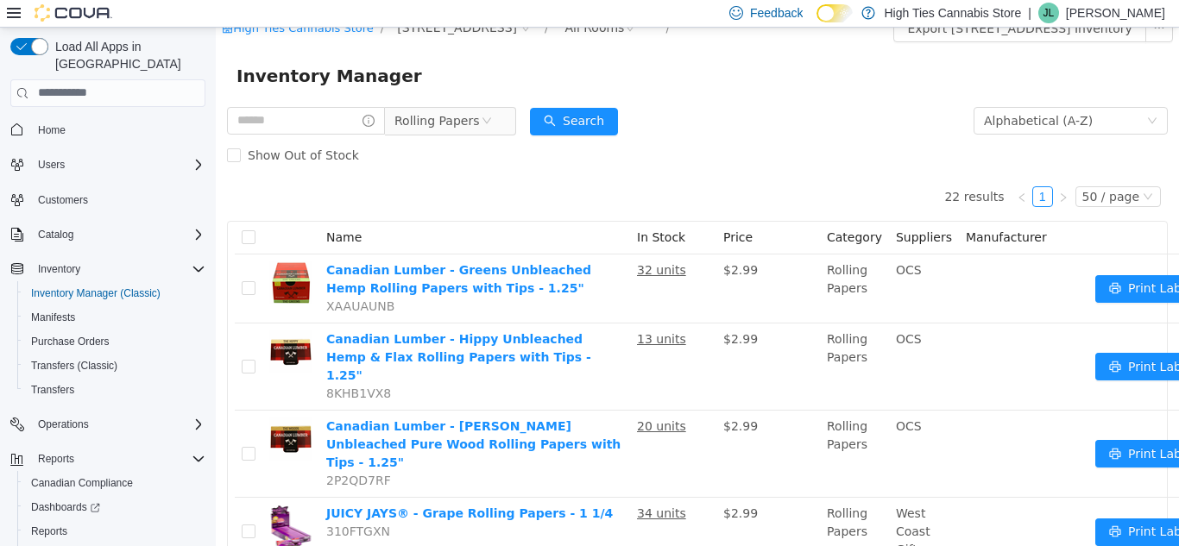
scroll to position [22, 0]
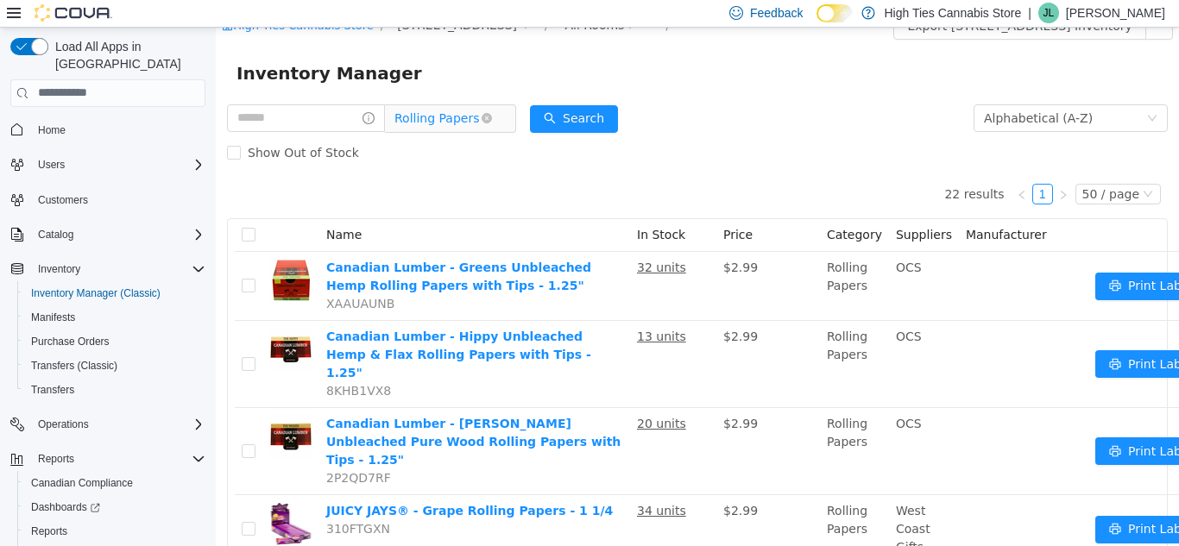
click at [428, 121] on span "Rolling Papers" at bounding box center [436, 117] width 85 height 26
type input "********"
click at [534, 147] on input "********" at bounding box center [472, 151] width 135 height 27
click at [281, 132] on div "Rolling Papers" at bounding box center [371, 117] width 289 height 35
click at [280, 129] on input "text" at bounding box center [306, 118] width 158 height 28
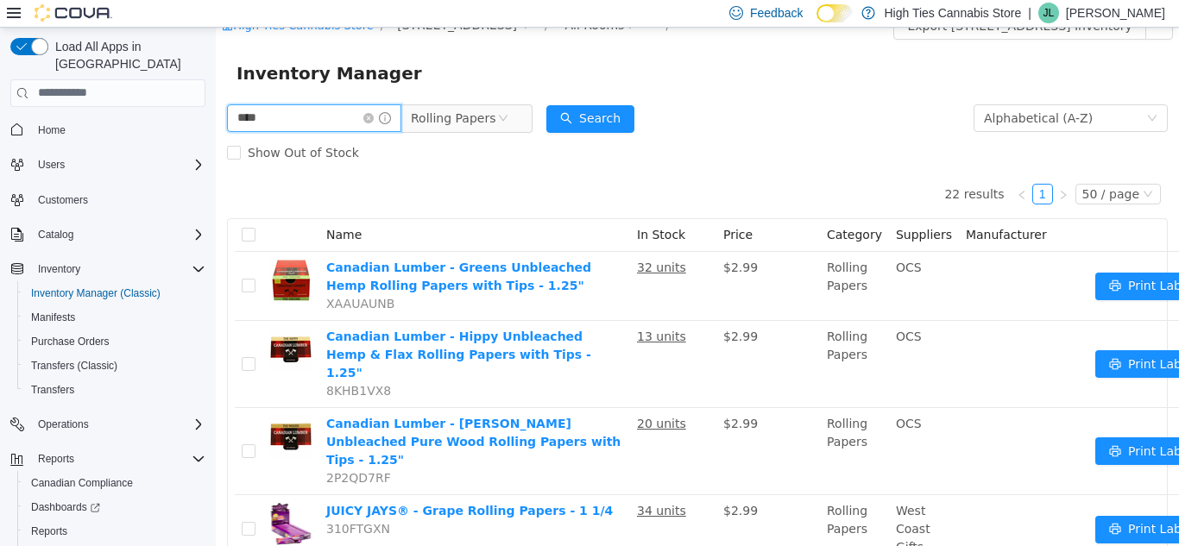
type input "****"
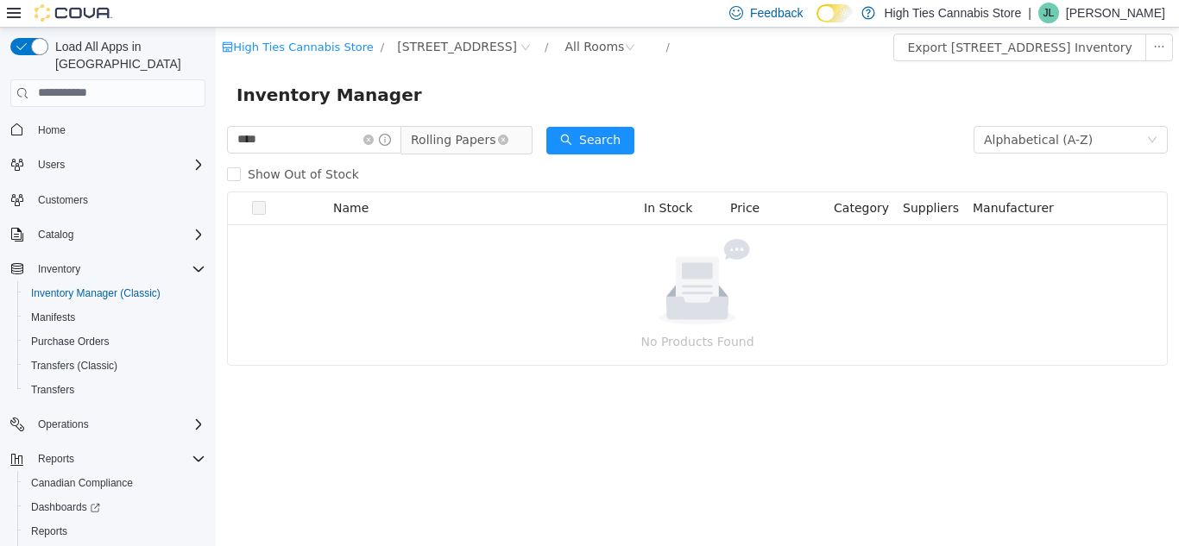
click at [487, 137] on span "Rolling Papers" at bounding box center [453, 139] width 85 height 26
type input "***"
click at [567, 246] on div "*** pre Highties Cannabis Store Pre-Roll" at bounding box center [508, 204] width 181 height 97
click at [540, 233] on span "Pre-Roll" at bounding box center [526, 234] width 138 height 23
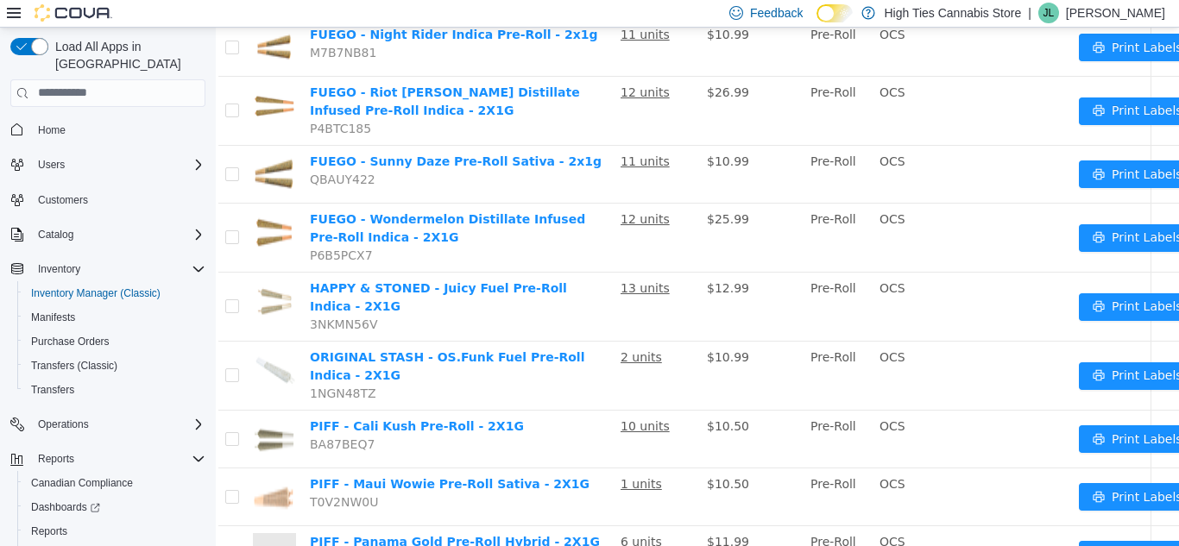
scroll to position [882, 16]
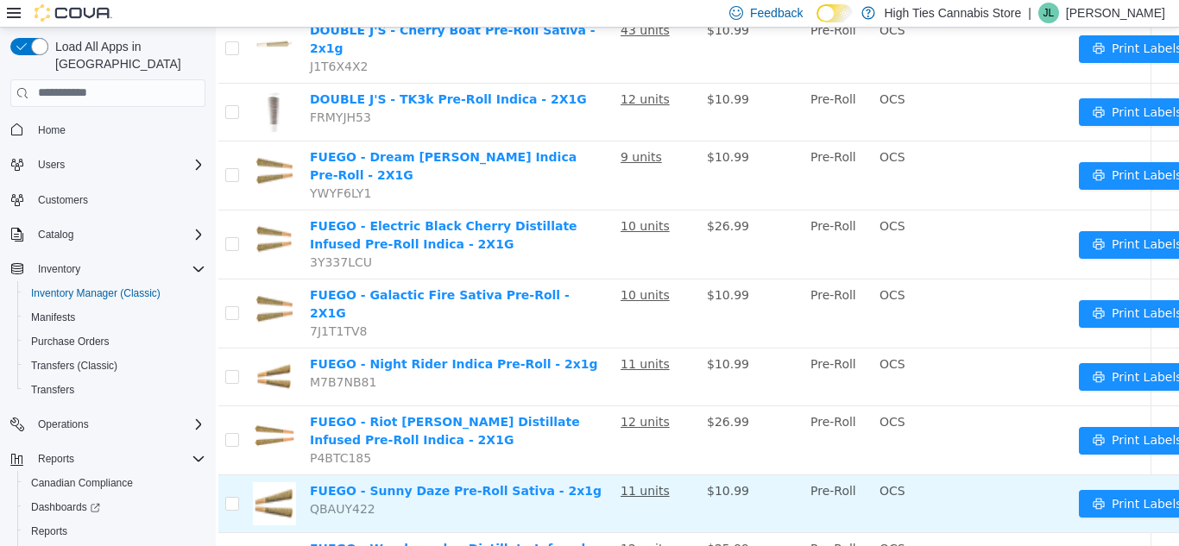
click at [477, 475] on td "FUEGO - Sunny Daze Pre-Roll Sativa - 2x1g QBAUY422" at bounding box center [458, 504] width 311 height 58
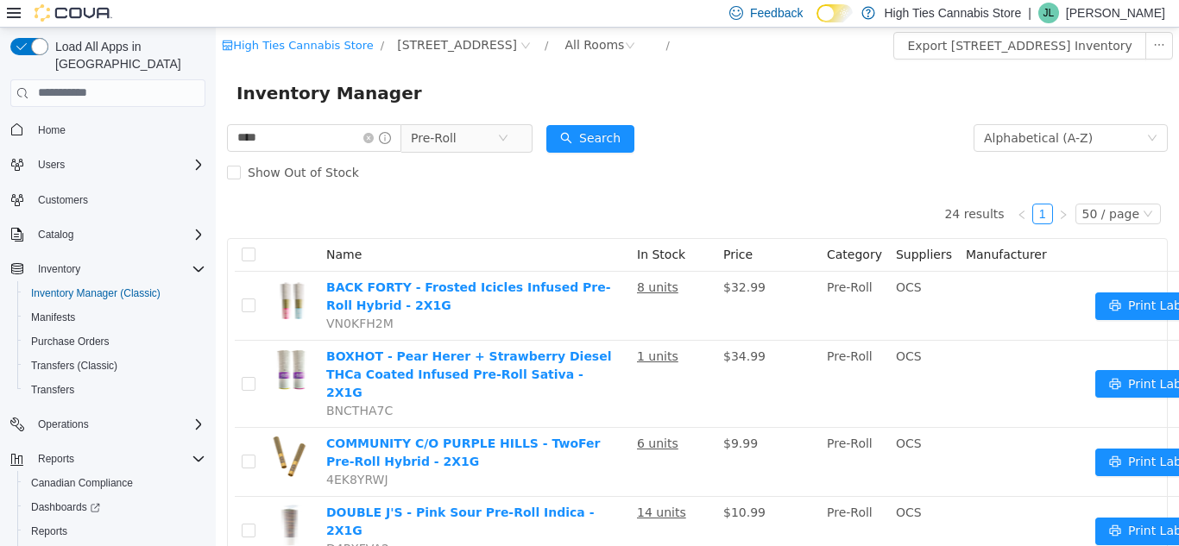
scroll to position [0, 0]
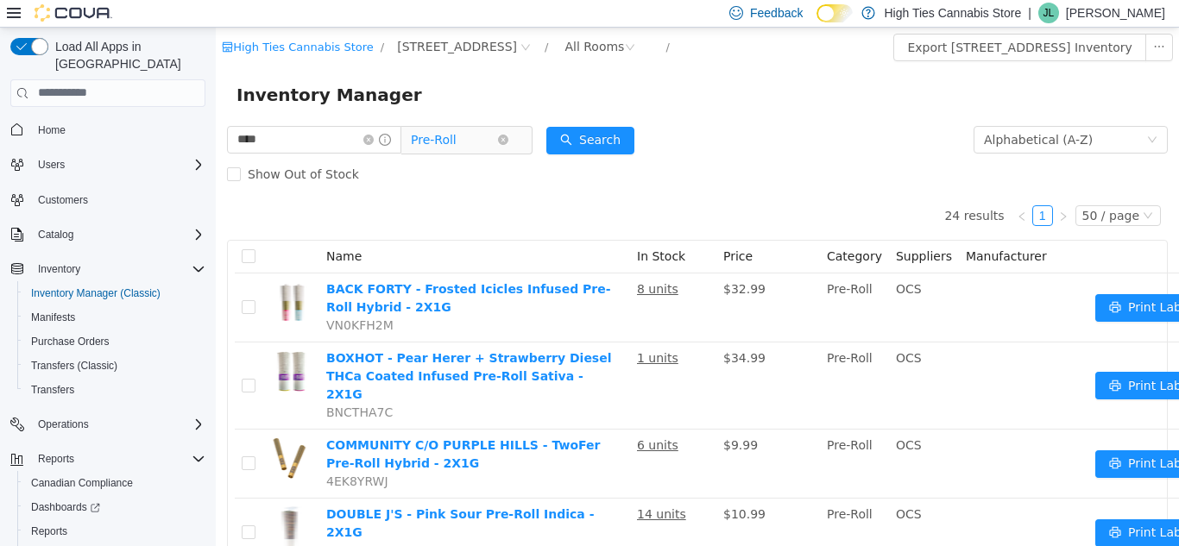
click at [456, 140] on span "Pre-Roll" at bounding box center [434, 139] width 46 height 26
click at [374, 143] on icon "icon: close-circle" at bounding box center [368, 139] width 10 height 10
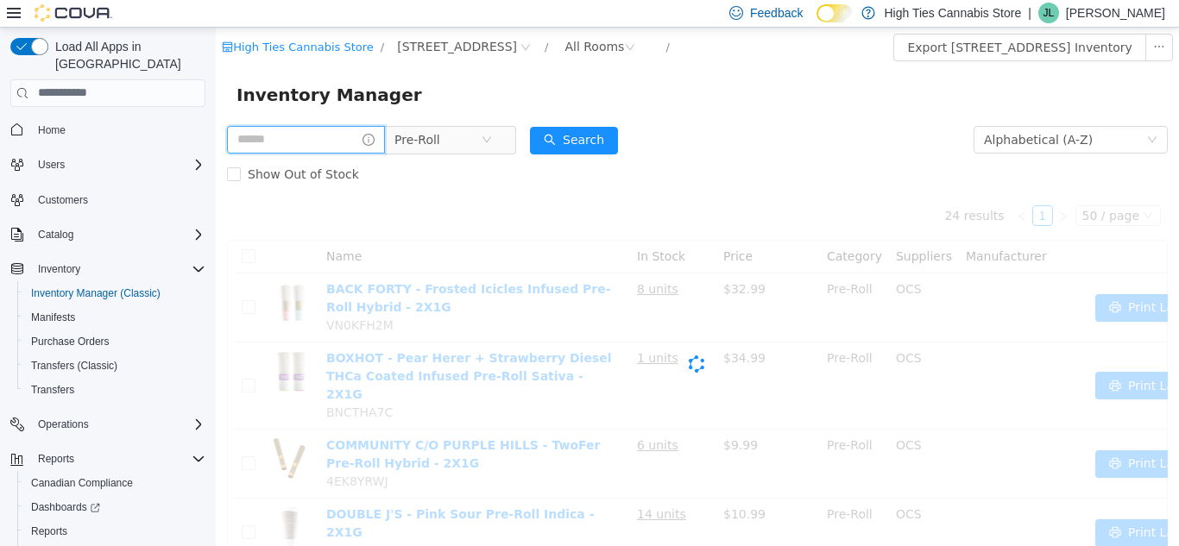
click at [332, 148] on input "text" at bounding box center [306, 139] width 158 height 28
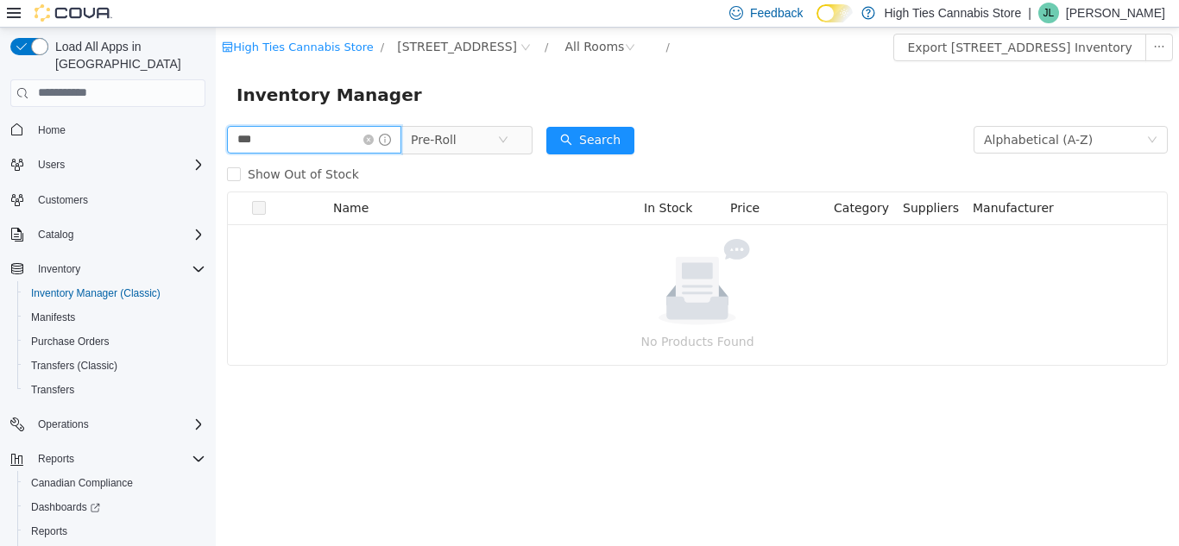
type input "***"
click at [456, 138] on span "Pre-Roll" at bounding box center [434, 139] width 46 height 26
type input "*"
click at [448, 134] on span "Pre-Roll" at bounding box center [434, 139] width 46 height 26
click at [456, 141] on span "Pre-Roll" at bounding box center [434, 139] width 46 height 26
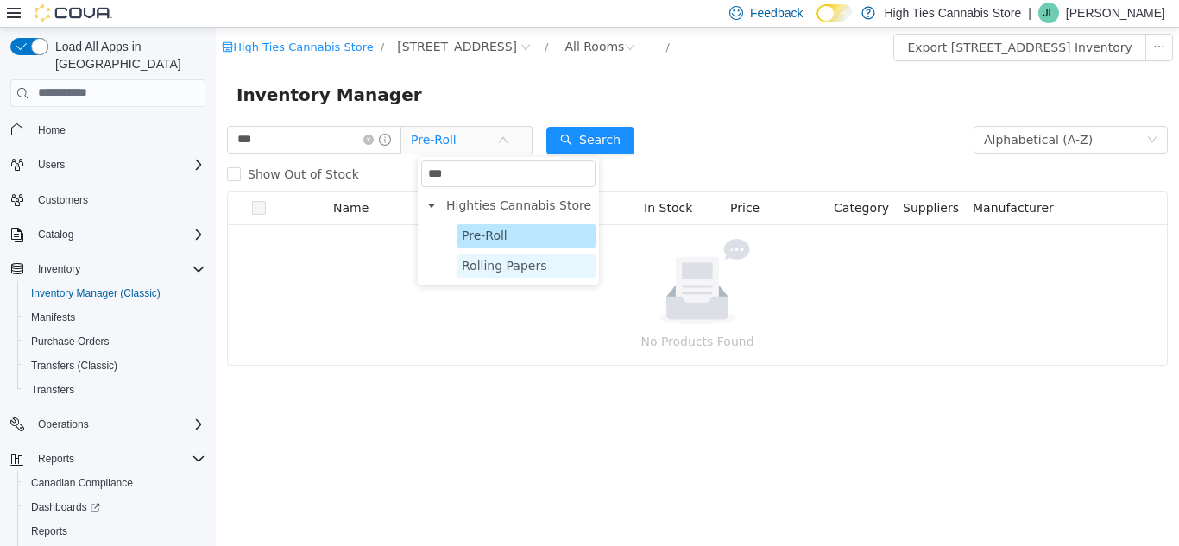
type input "***"
click at [519, 265] on span "Rolling Papers" at bounding box center [504, 265] width 85 height 14
